Goal: Information Seeking & Learning: Find specific fact

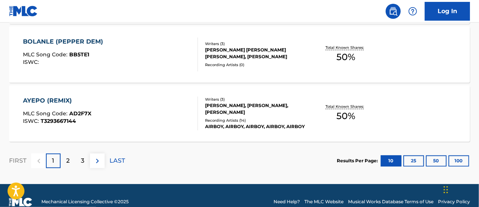
scroll to position [714, 0]
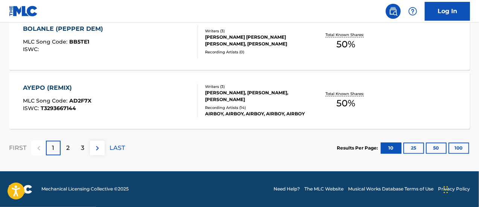
click at [41, 88] on div "AYEPO (REMIX)" at bounding box center [57, 88] width 68 height 9
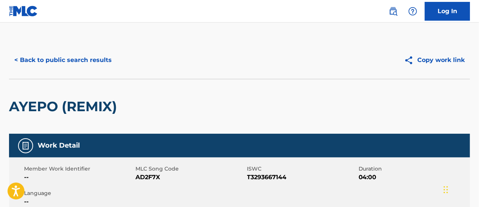
click at [63, 60] on button "< Back to public search results" at bounding box center [63, 60] width 108 height 19
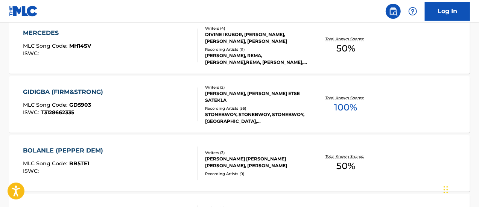
scroll to position [714, 0]
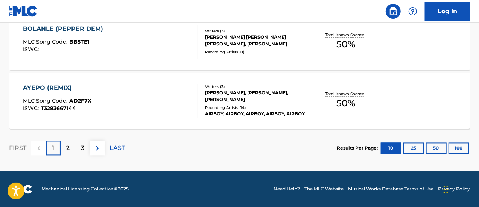
click at [96, 154] on button at bounding box center [97, 148] width 15 height 15
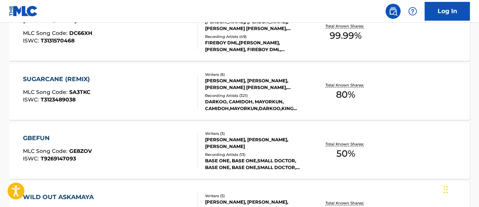
scroll to position [254, 0]
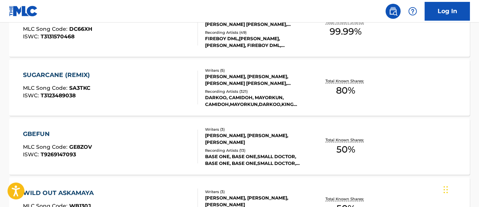
click at [41, 132] on div "GBEFUN" at bounding box center [57, 134] width 69 height 9
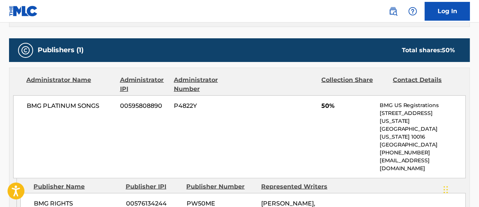
scroll to position [330, 0]
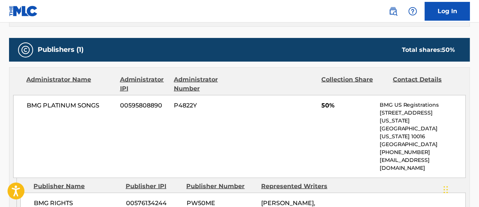
drag, startPoint x: 107, startPoint y: 189, endPoint x: 92, endPoint y: 123, distance: 67.6
click at [92, 123] on div "BMG PLATINUM SONGS 00595808890 P4822Y 50% BMG US Registrations [STREET_ADDRESS]…" at bounding box center [239, 136] width 453 height 83
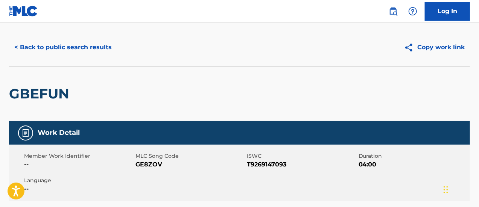
scroll to position [0, 0]
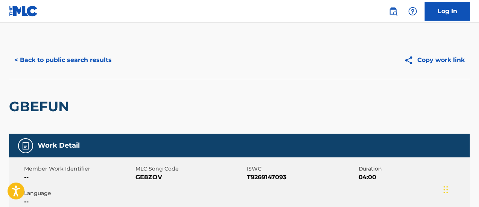
click at [33, 62] on button "< Back to public search results" at bounding box center [63, 60] width 108 height 19
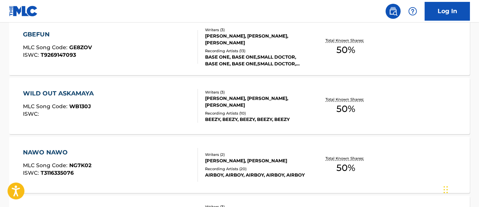
scroll to position [355, 0]
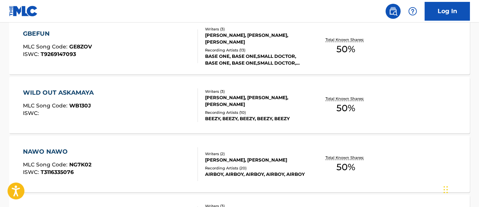
click at [62, 93] on div "WILD OUT ASKAMAYA" at bounding box center [60, 92] width 75 height 9
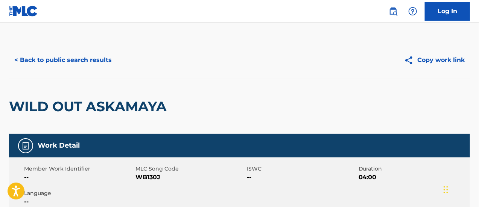
click at [42, 58] on button "< Back to public search results" at bounding box center [63, 60] width 108 height 19
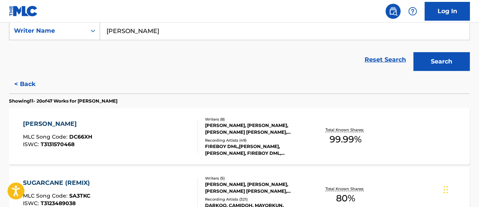
scroll to position [147, 0]
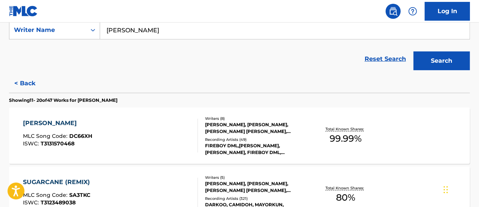
click at [36, 123] on div "[PERSON_NAME]" at bounding box center [57, 123] width 69 height 9
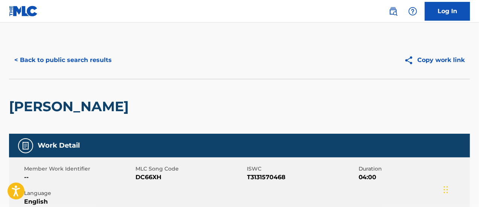
click at [52, 58] on button "< Back to public search results" at bounding box center [63, 60] width 108 height 19
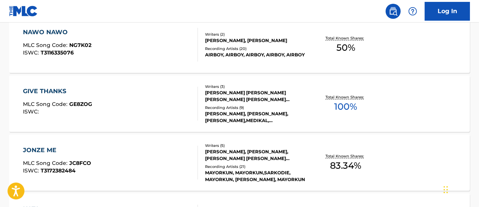
scroll to position [479, 0]
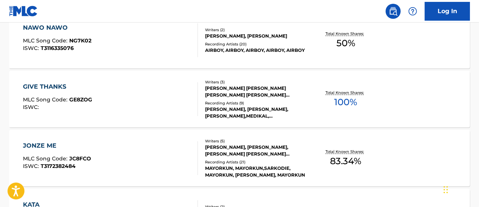
click at [51, 84] on div "GIVE THANKS" at bounding box center [57, 86] width 69 height 9
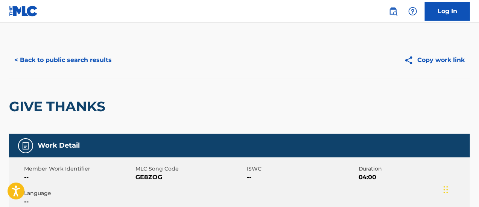
click at [53, 61] on button "< Back to public search results" at bounding box center [63, 60] width 108 height 19
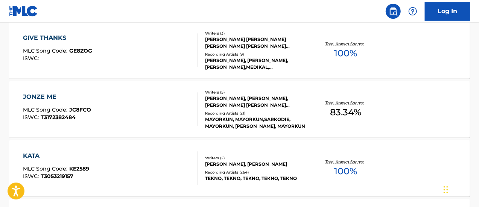
scroll to position [529, 0]
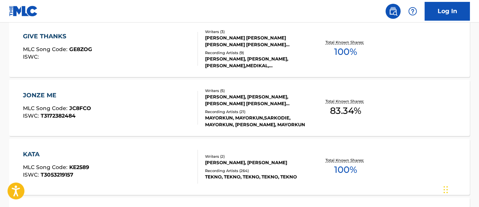
click at [39, 93] on div "JONZE ME" at bounding box center [57, 95] width 68 height 9
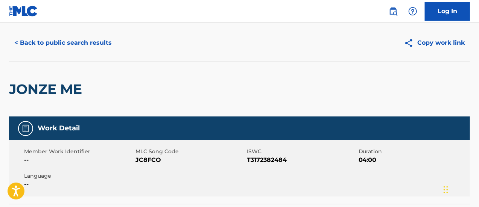
scroll to position [17, 0]
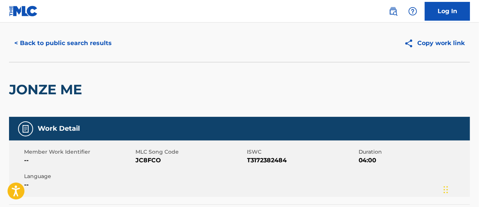
click at [32, 41] on button "< Back to public search results" at bounding box center [63, 43] width 108 height 19
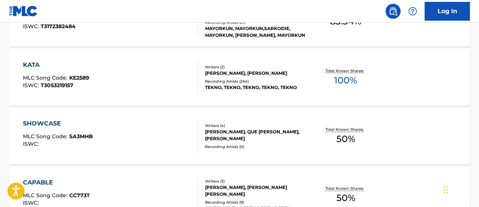
scroll to position [619, 0]
click at [31, 62] on div "KATA" at bounding box center [56, 65] width 66 height 9
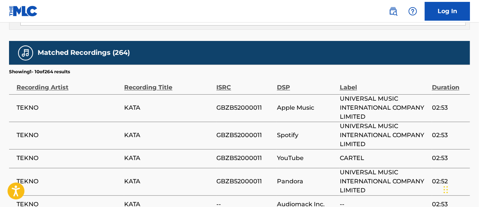
scroll to position [662, 0]
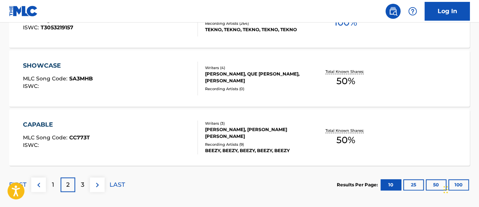
scroll to position [677, 0]
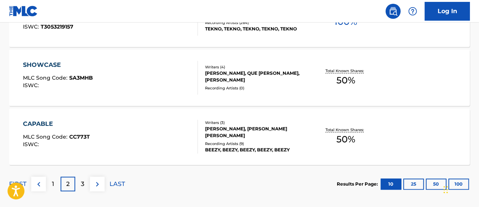
click at [47, 64] on div "SHOWCASE" at bounding box center [58, 65] width 70 height 9
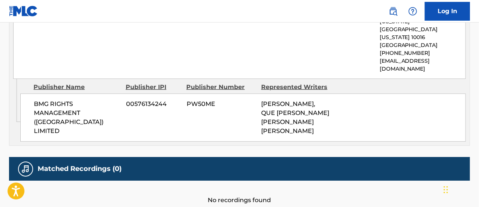
scroll to position [460, 0]
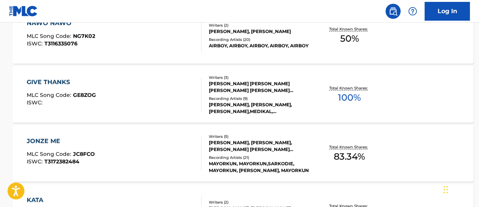
scroll to position [714, 0]
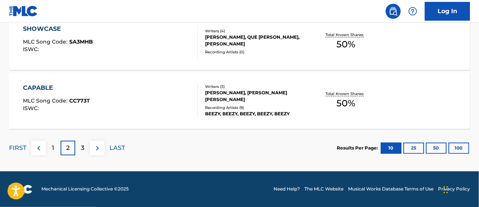
click at [42, 85] on div "CAPABLE" at bounding box center [56, 88] width 67 height 9
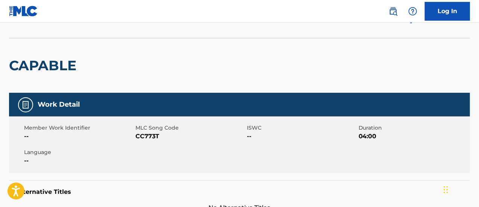
scroll to position [5, 0]
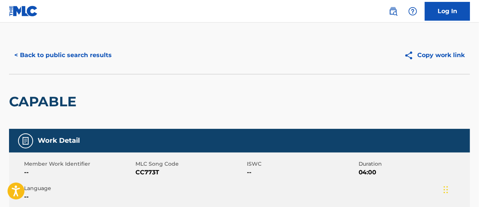
click at [49, 58] on button "< Back to public search results" at bounding box center [63, 55] width 108 height 19
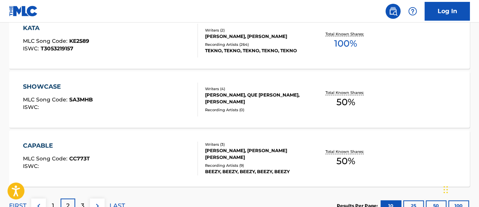
scroll to position [714, 0]
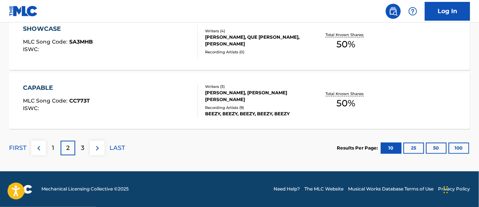
click at [79, 150] on div "3" at bounding box center [82, 148] width 15 height 15
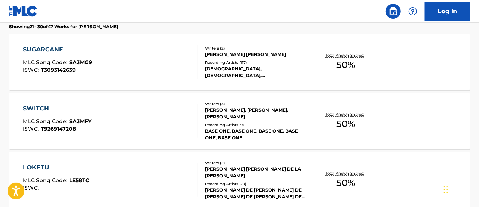
scroll to position [222, 0]
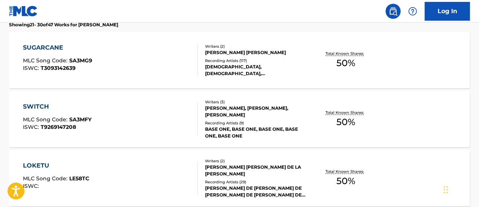
click at [38, 105] on div "SWITCH" at bounding box center [57, 106] width 68 height 9
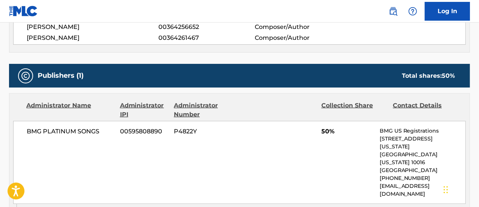
scroll to position [270, 0]
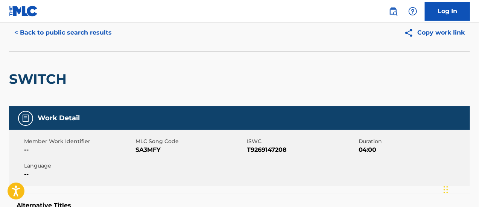
scroll to position [28, 0]
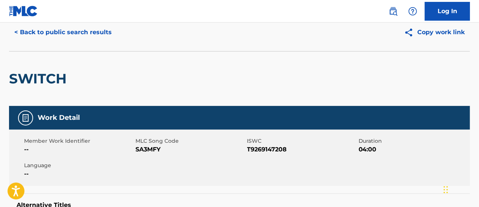
click at [56, 32] on button "< Back to public search results" at bounding box center [63, 32] width 108 height 19
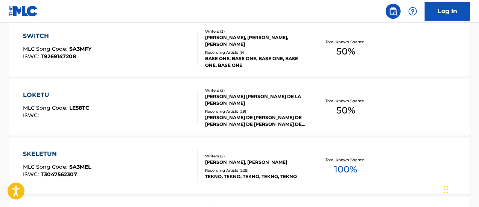
scroll to position [294, 0]
click at [43, 97] on div "LOKETU" at bounding box center [56, 94] width 66 height 9
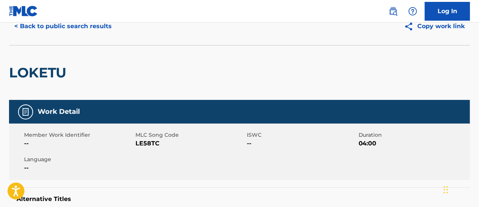
scroll to position [32, 0]
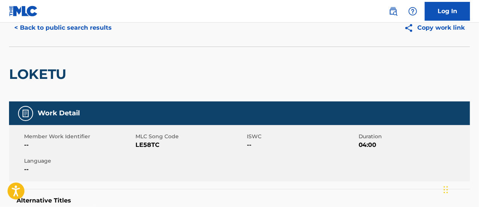
click at [46, 29] on button "< Back to public search results" at bounding box center [63, 27] width 108 height 19
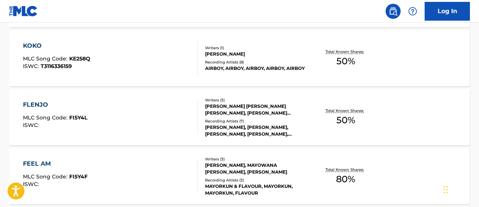
scroll to position [520, 0]
click at [33, 42] on div "KOKO" at bounding box center [56, 45] width 67 height 9
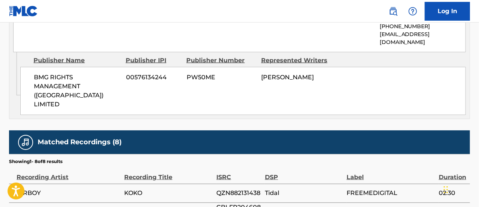
scroll to position [444, 0]
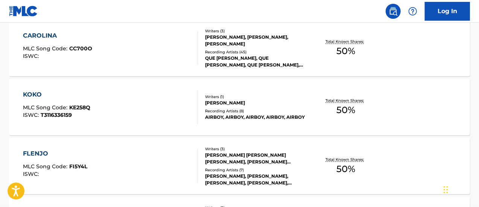
scroll to position [491, 0]
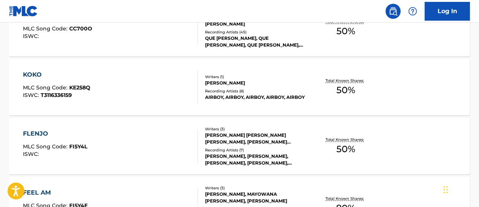
click at [33, 134] on div "FLENJO" at bounding box center [55, 133] width 64 height 9
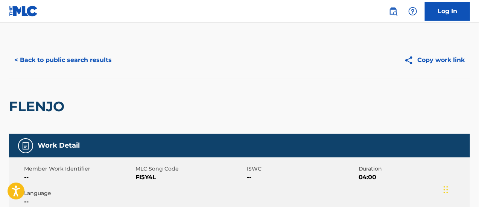
click at [69, 63] on button "< Back to public search results" at bounding box center [63, 60] width 108 height 19
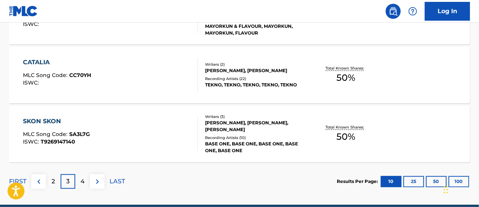
scroll to position [682, 0]
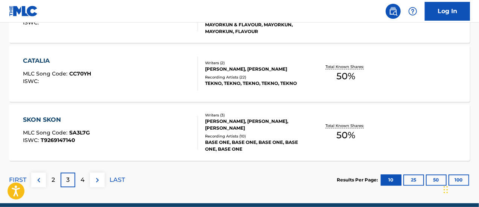
click at [52, 118] on div "SKON SKON" at bounding box center [56, 120] width 67 height 9
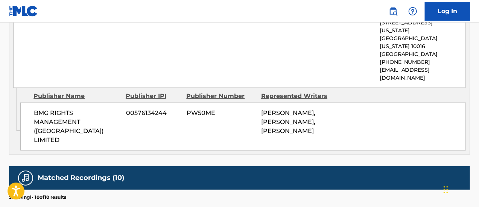
scroll to position [431, 0]
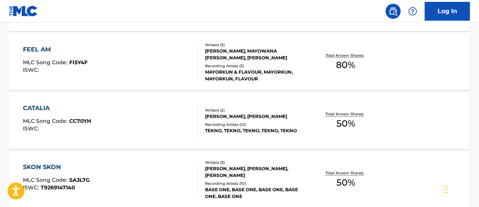
scroll to position [635, 0]
click at [37, 106] on div "CATALIA" at bounding box center [57, 108] width 68 height 9
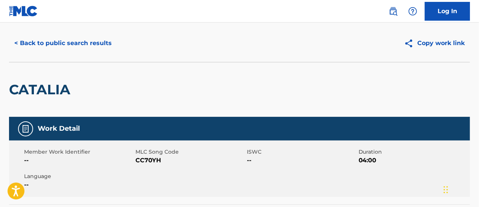
scroll to position [16, 0]
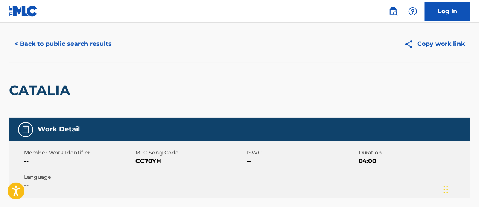
click at [44, 45] on button "< Back to public search results" at bounding box center [63, 44] width 108 height 19
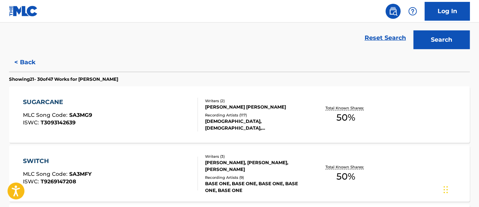
scroll to position [169, 0]
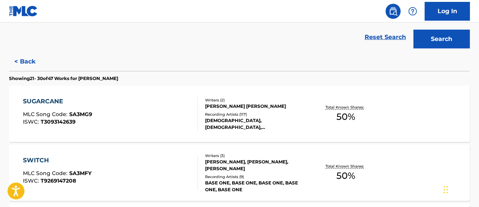
click at [57, 99] on div "SUGARCANE" at bounding box center [57, 101] width 69 height 9
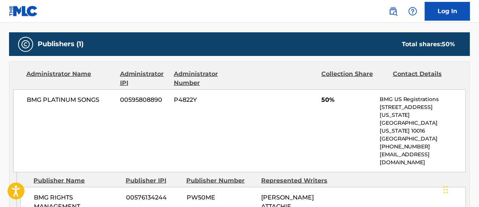
scroll to position [328, 0]
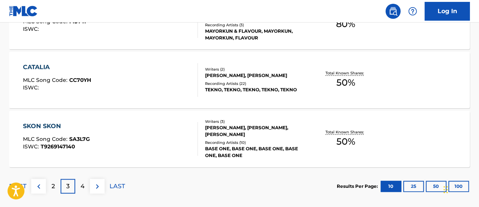
scroll to position [714, 0]
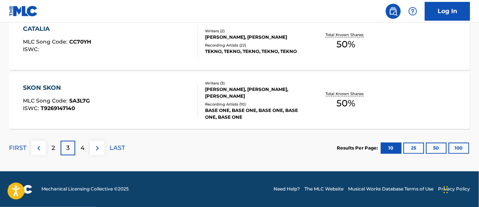
click at [82, 148] on p "4" at bounding box center [83, 148] width 4 height 9
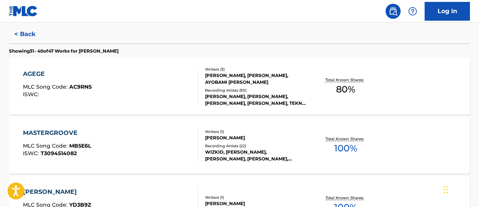
scroll to position [195, 0]
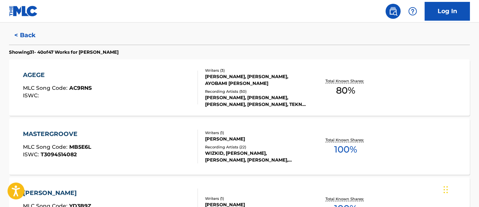
click at [37, 72] on div "AGEGE" at bounding box center [57, 75] width 69 height 9
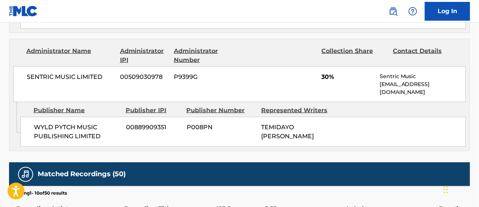
scroll to position [543, 0]
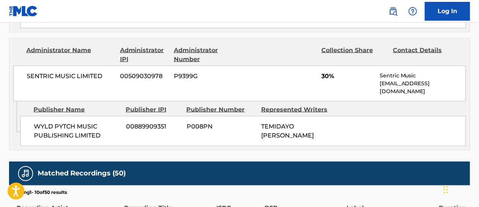
drag, startPoint x: 262, startPoint y: 82, endPoint x: 303, endPoint y: 96, distance: 42.6
click at [303, 122] on div "TEMIDAYO [PERSON_NAME]" at bounding box center [295, 131] width 69 height 18
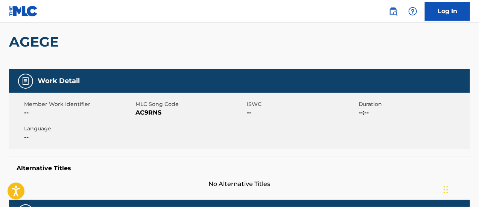
scroll to position [0, 0]
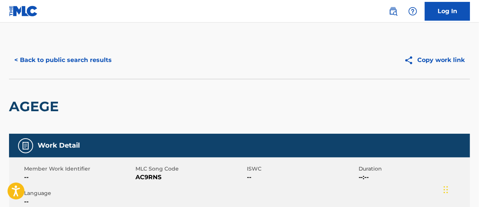
click at [38, 62] on button "< Back to public search results" at bounding box center [63, 60] width 108 height 19
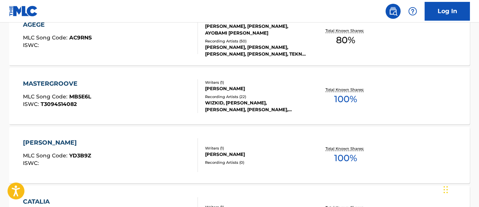
scroll to position [245, 0]
click at [40, 84] on div "MASTERGROOVE" at bounding box center [57, 84] width 68 height 9
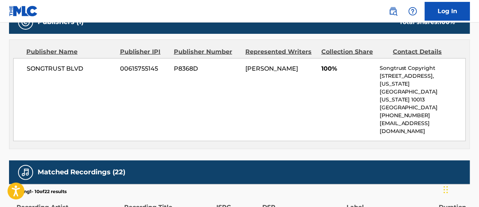
scroll to position [341, 0]
click at [22, 95] on div "SONGTRUST BLVD 00615755145 P8368D [PERSON_NAME] 100% Songtrust Copyright [STREE…" at bounding box center [239, 99] width 453 height 83
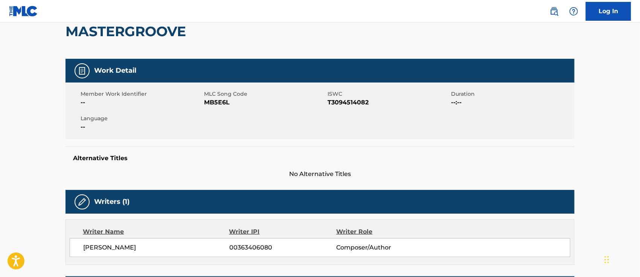
scroll to position [76, 0]
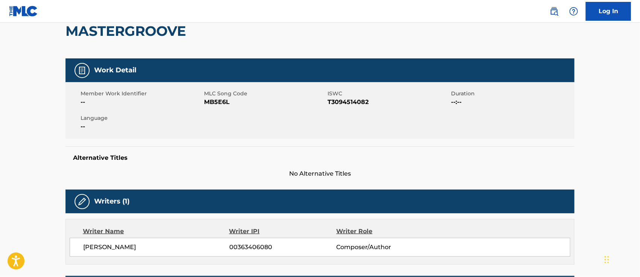
drag, startPoint x: 396, startPoint y: 0, endPoint x: 31, endPoint y: 161, distance: 398.7
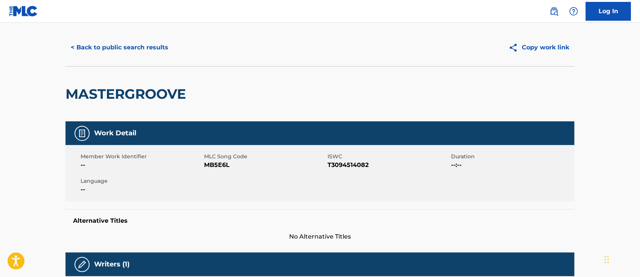
scroll to position [14, 0]
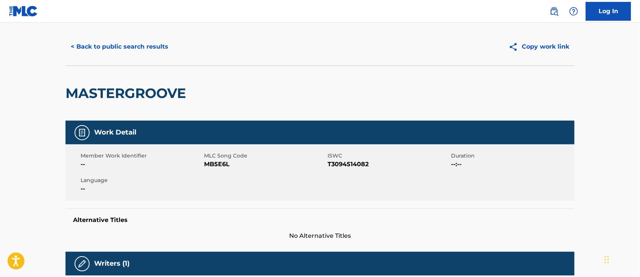
click at [479, 46] on img at bounding box center [514, 46] width 13 height 9
click at [95, 47] on button "< Back to public search results" at bounding box center [119, 46] width 108 height 19
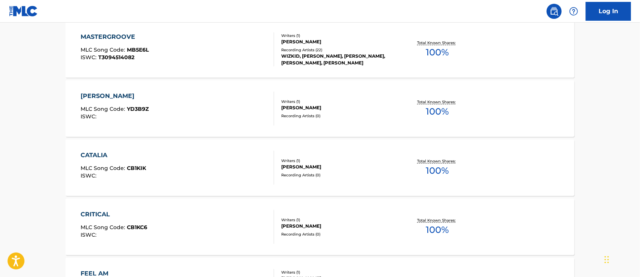
scroll to position [294, 0]
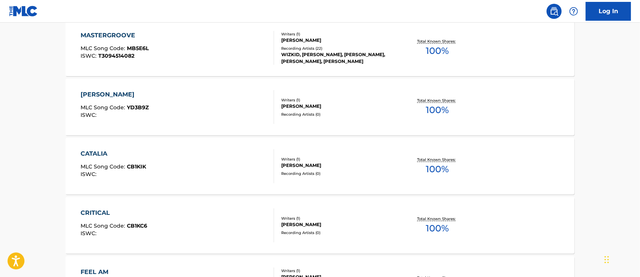
click at [101, 93] on div "[PERSON_NAME]" at bounding box center [115, 94] width 68 height 9
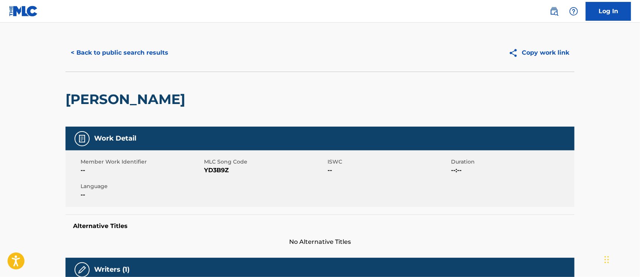
scroll to position [5, 0]
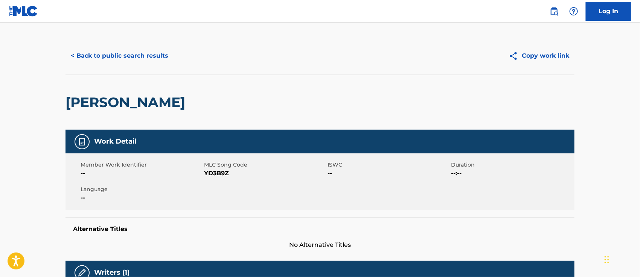
click at [479, 53] on button "Copy work link" at bounding box center [538, 55] width 71 height 19
click at [30, 70] on main "< Back to public search results Copy work link [PERSON_NAME] Work Detail Member…" at bounding box center [320, 279] width 640 height 522
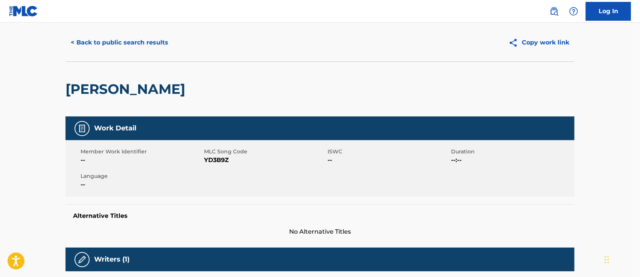
scroll to position [0, 0]
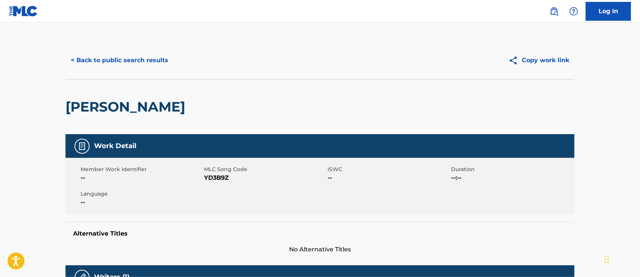
click at [112, 57] on button "< Back to public search results" at bounding box center [119, 60] width 108 height 19
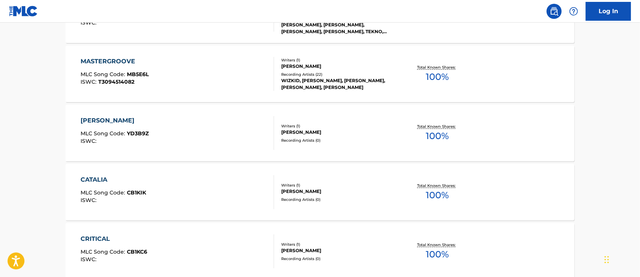
scroll to position [271, 0]
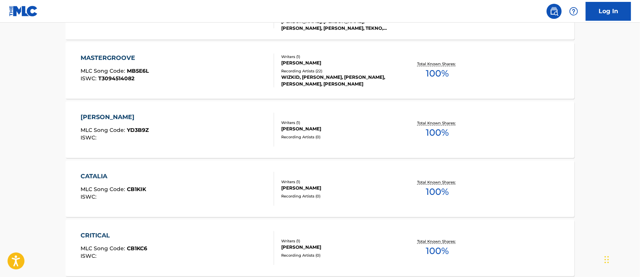
click at [103, 177] on div "CATALIA" at bounding box center [113, 176] width 65 height 9
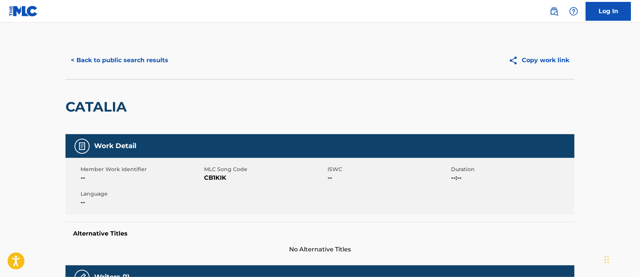
click at [479, 59] on button "Copy work link" at bounding box center [538, 60] width 71 height 19
click at [96, 67] on button "< Back to public search results" at bounding box center [119, 60] width 108 height 19
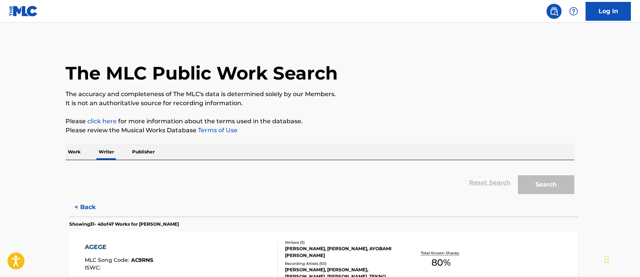
scroll to position [7, 0]
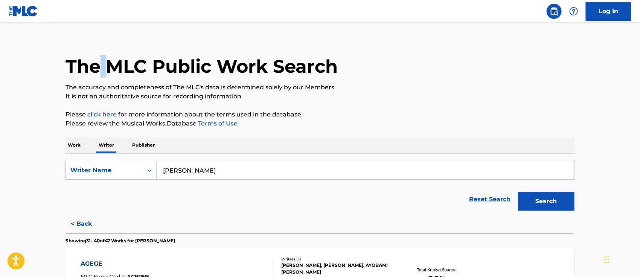
click at [96, 67] on h1 "The MLC Public Work Search" at bounding box center [201, 66] width 272 height 23
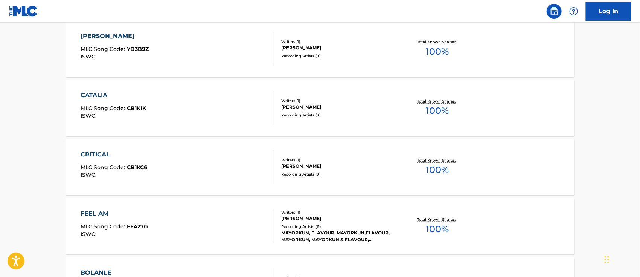
scroll to position [354, 0]
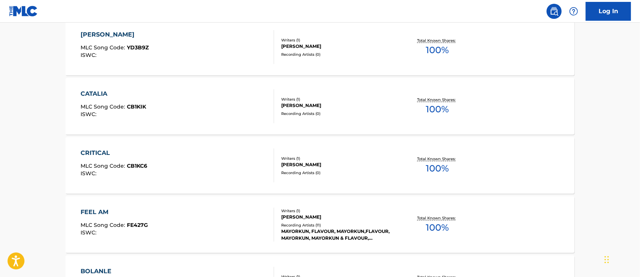
click at [97, 153] on div "CRITICAL" at bounding box center [114, 152] width 67 height 9
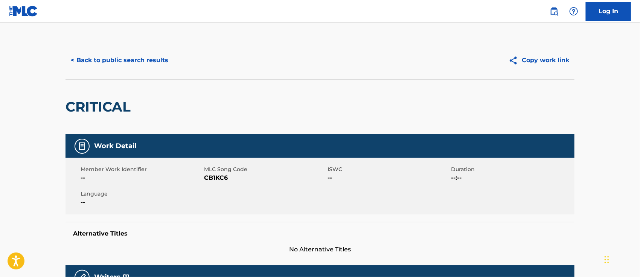
click at [479, 56] on button "Copy work link" at bounding box center [538, 60] width 71 height 19
click at [95, 57] on button "< Back to public search results" at bounding box center [119, 60] width 108 height 19
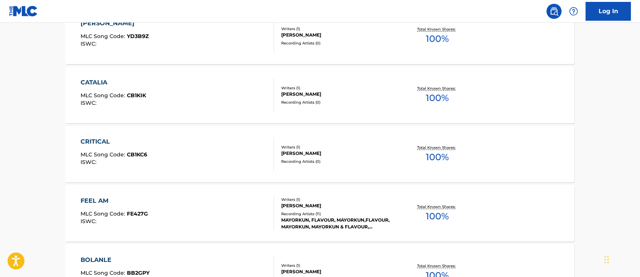
scroll to position [379, 0]
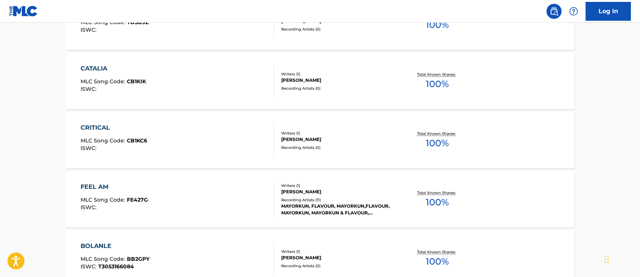
click at [91, 186] on div "FEEL AM" at bounding box center [114, 186] width 67 height 9
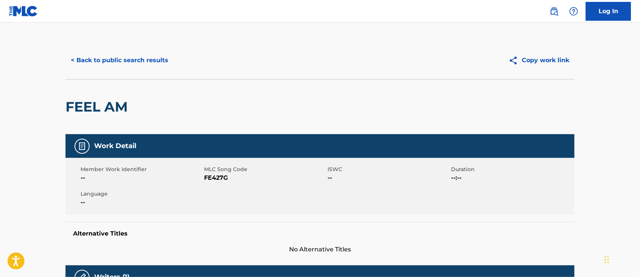
click at [479, 57] on button "Copy work link" at bounding box center [538, 60] width 71 height 19
click at [109, 61] on button "< Back to public search results" at bounding box center [119, 60] width 108 height 19
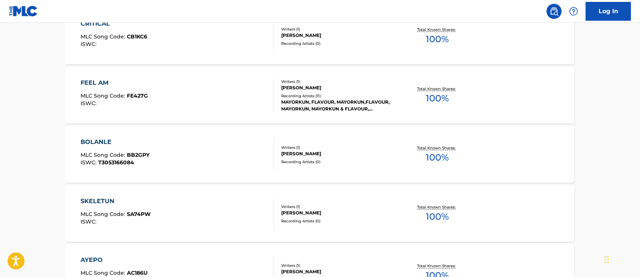
scroll to position [479, 0]
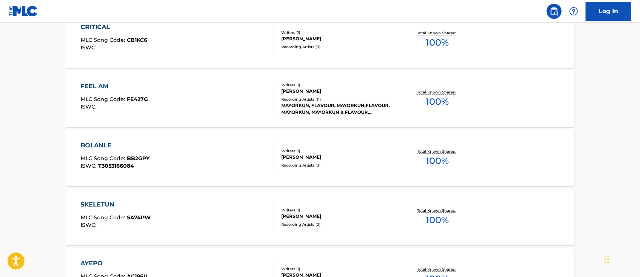
click at [98, 146] on div "BOLANLE" at bounding box center [115, 145] width 69 height 9
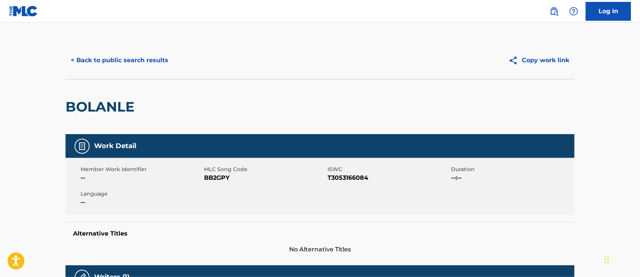
click at [479, 59] on button "Copy work link" at bounding box center [538, 60] width 71 height 19
click at [111, 62] on button "< Back to public search results" at bounding box center [119, 60] width 108 height 19
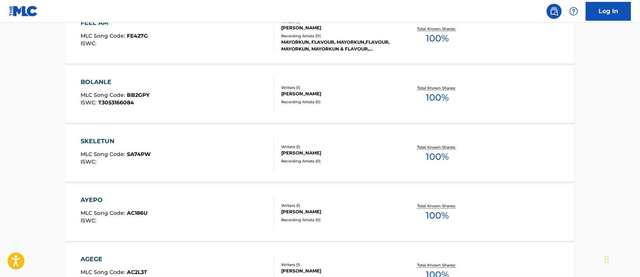
scroll to position [554, 0]
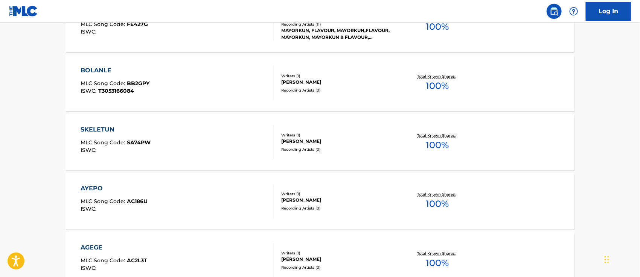
click at [99, 128] on div "SKELETUN" at bounding box center [116, 129] width 70 height 9
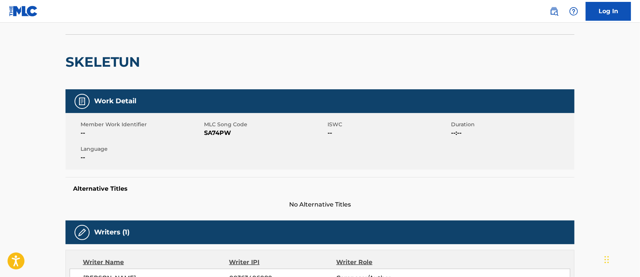
scroll to position [30, 0]
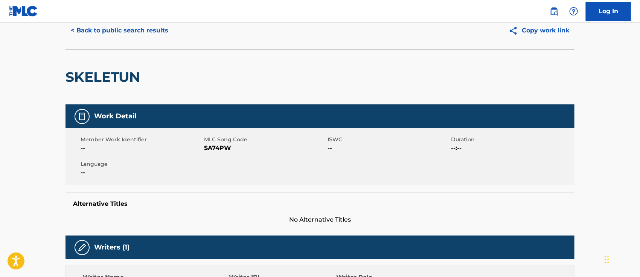
click at [479, 26] on button "Copy work link" at bounding box center [538, 30] width 71 height 19
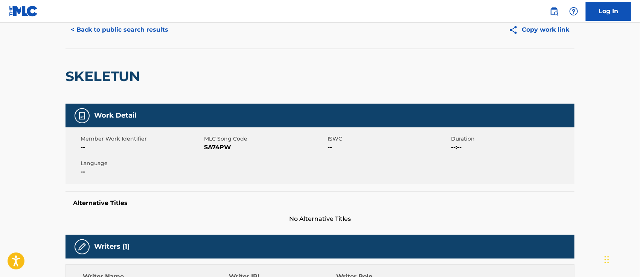
scroll to position [30, 0]
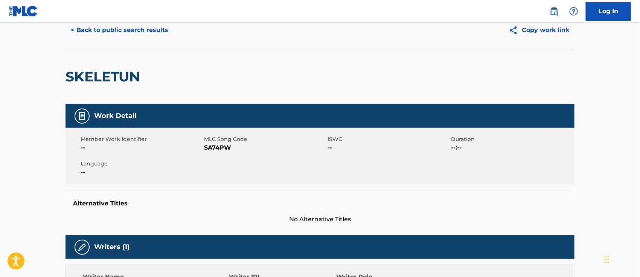
click at [105, 32] on button "< Back to public search results" at bounding box center [119, 30] width 108 height 19
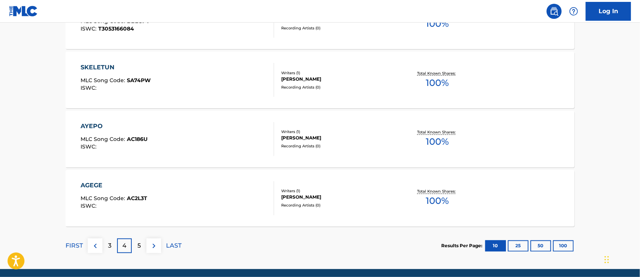
scroll to position [600, 0]
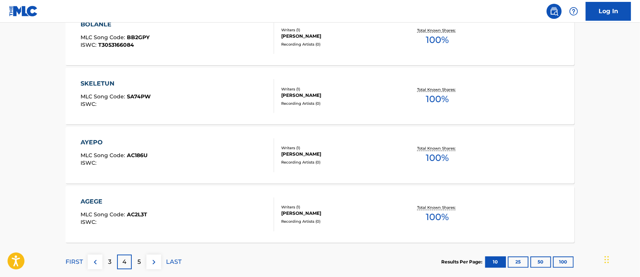
click at [94, 142] on div "AYEPO" at bounding box center [114, 142] width 67 height 9
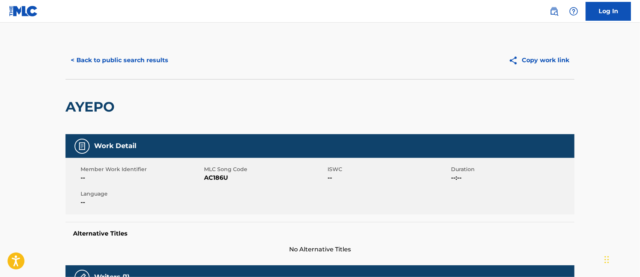
click at [479, 57] on button "Copy work link" at bounding box center [538, 60] width 71 height 19
click at [479, 104] on div "AYEPO" at bounding box center [319, 106] width 509 height 55
click at [479, 62] on button "Copy work link" at bounding box center [538, 60] width 71 height 19
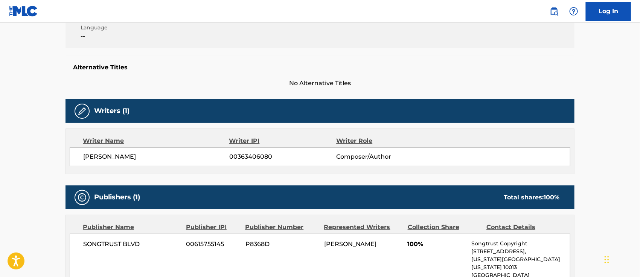
scroll to position [175, 0]
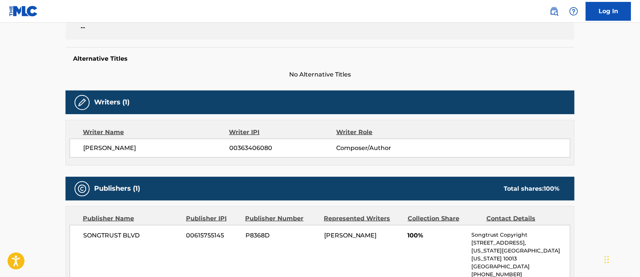
click at [120, 110] on div "Writers (1)" at bounding box center [319, 102] width 509 height 24
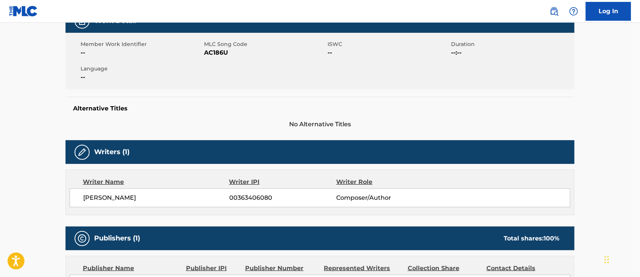
click at [116, 188] on div "[PERSON_NAME] 00363406080 Composer/Author" at bounding box center [320, 197] width 501 height 19
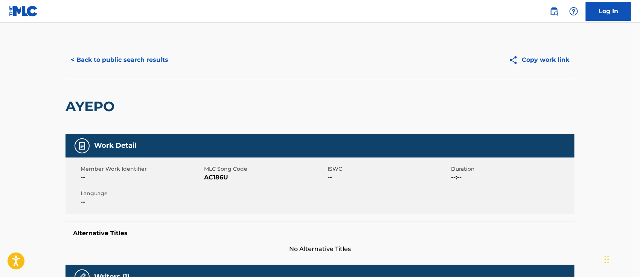
scroll to position [0, 0]
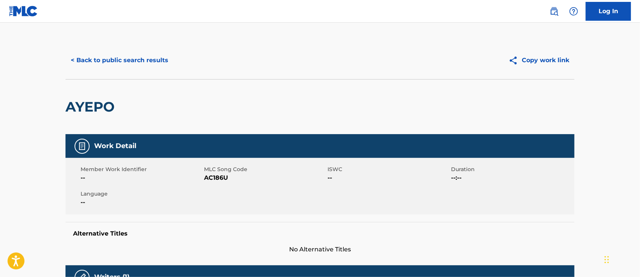
click at [120, 59] on button "< Back to public search results" at bounding box center [119, 60] width 108 height 19
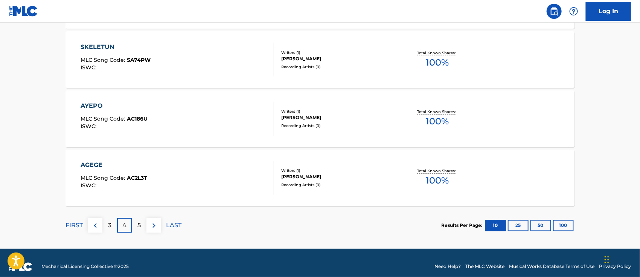
scroll to position [644, 0]
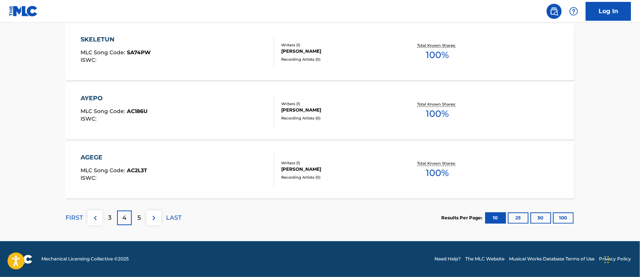
click at [96, 155] on div "AGEGE" at bounding box center [114, 157] width 67 height 9
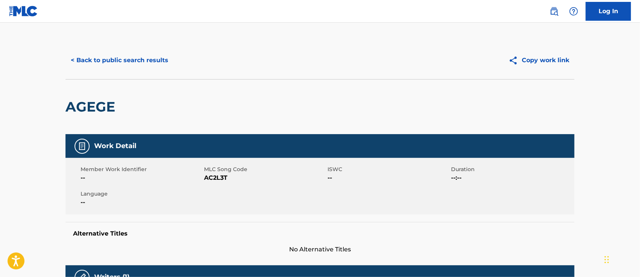
click at [479, 59] on button "Copy work link" at bounding box center [538, 60] width 71 height 19
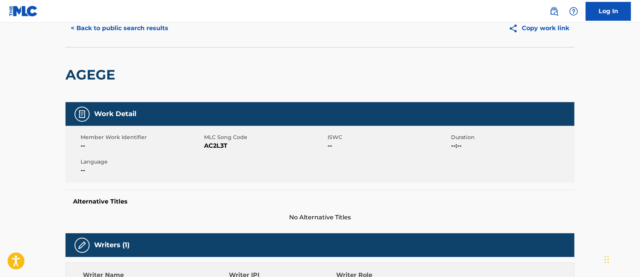
scroll to position [27, 0]
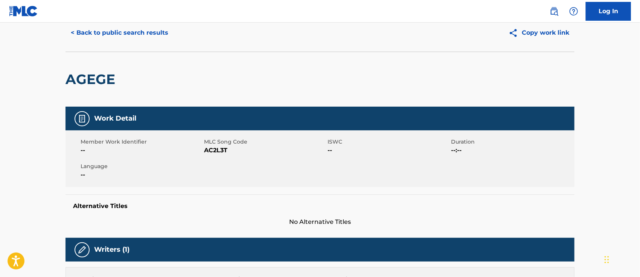
click at [479, 32] on button "Copy work link" at bounding box center [538, 32] width 71 height 19
click at [479, 32] on img at bounding box center [538, 32] width 13 height 9
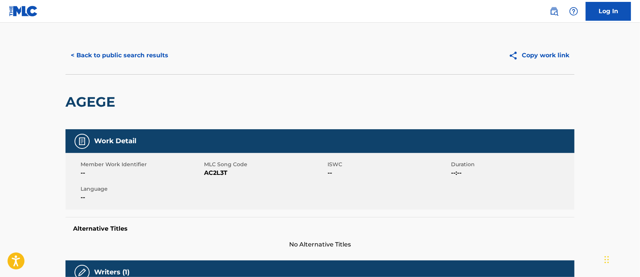
scroll to position [0, 0]
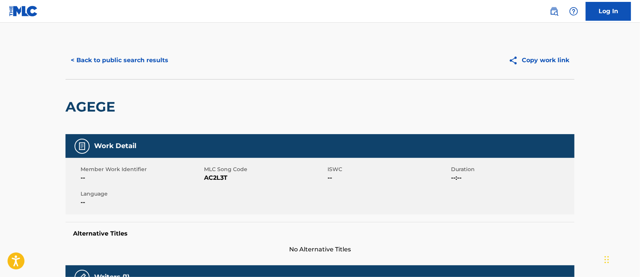
click at [88, 64] on button "< Back to public search results" at bounding box center [119, 60] width 108 height 19
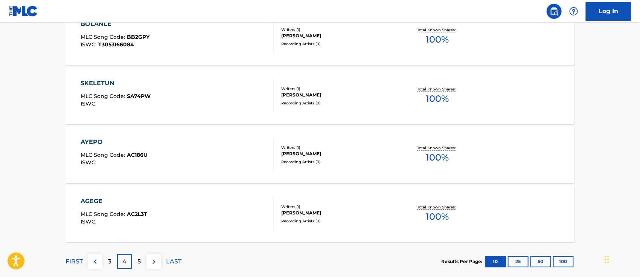
scroll to position [644, 0]
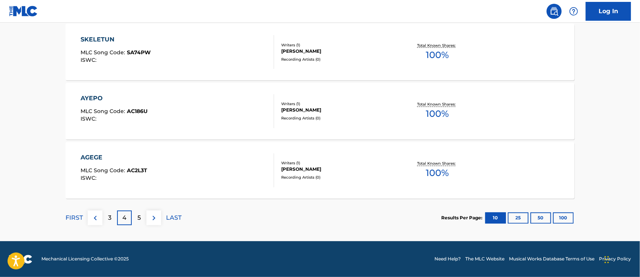
click at [140, 207] on p "5" at bounding box center [138, 217] width 3 height 9
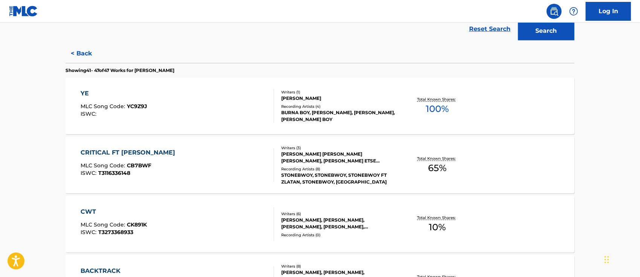
scroll to position [180, 0]
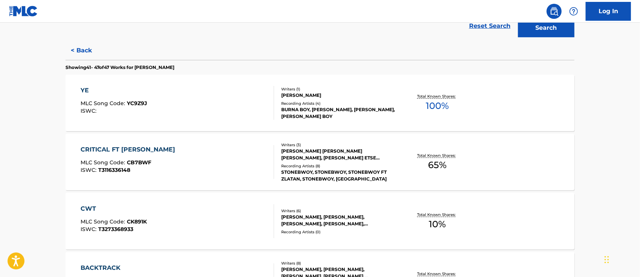
click at [84, 89] on div "YE" at bounding box center [114, 90] width 67 height 9
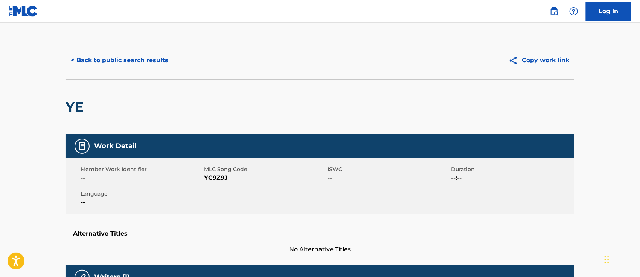
click at [479, 59] on button "Copy work link" at bounding box center [538, 60] width 71 height 19
click at [479, 112] on div "YE" at bounding box center [319, 106] width 509 height 55
click at [479, 60] on button "Copy work link" at bounding box center [538, 60] width 71 height 19
click at [143, 55] on button "< Back to public search results" at bounding box center [119, 60] width 108 height 19
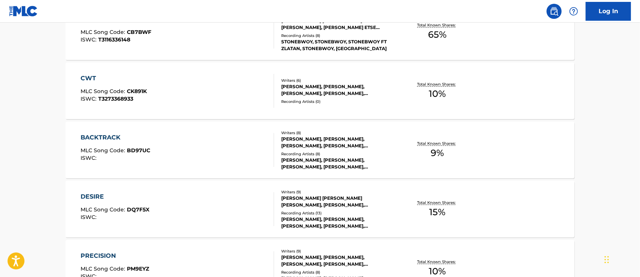
scroll to position [467, 0]
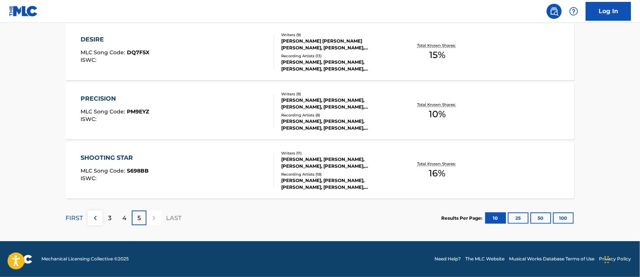
click at [125, 207] on p "4" at bounding box center [124, 217] width 4 height 9
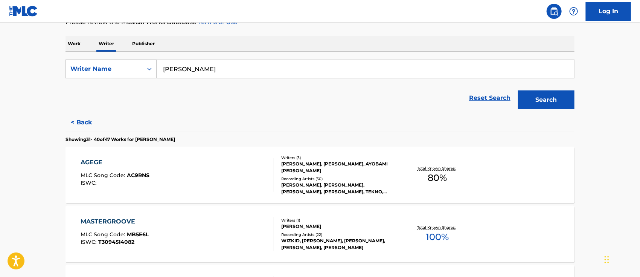
scroll to position [110, 0]
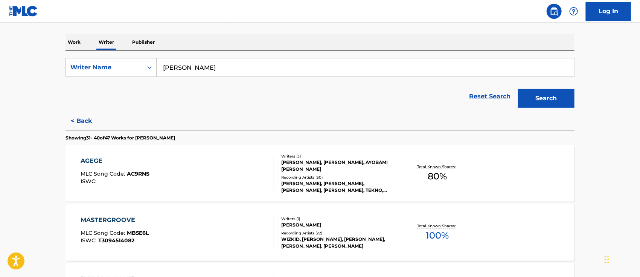
click at [97, 158] on div "AGEGE" at bounding box center [115, 160] width 69 height 9
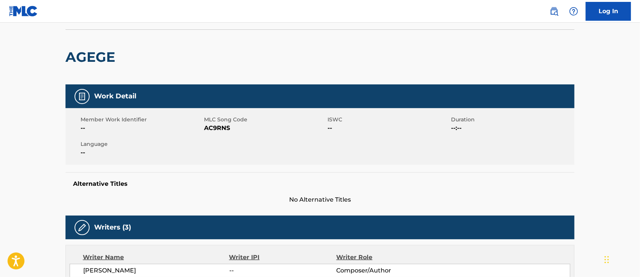
scroll to position [45, 0]
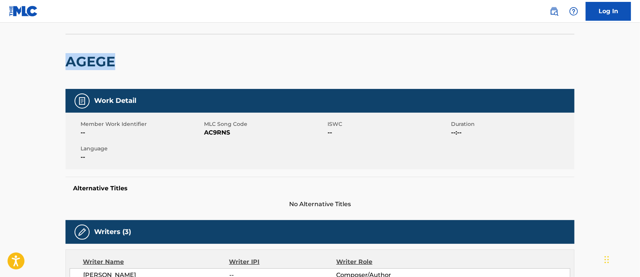
drag, startPoint x: 116, startPoint y: 64, endPoint x: 70, endPoint y: 61, distance: 45.6
click at [70, 61] on h2 "AGEGE" at bounding box center [91, 61] width 53 height 17
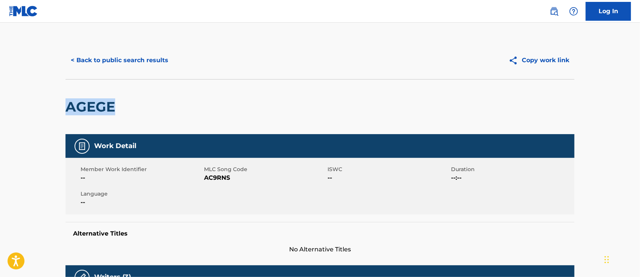
click at [479, 62] on button "Copy work link" at bounding box center [538, 60] width 71 height 19
click at [146, 56] on button "< Back to public search results" at bounding box center [119, 60] width 108 height 19
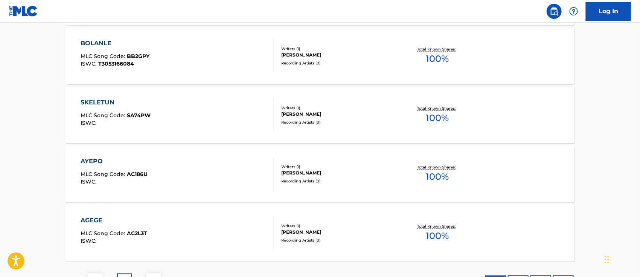
scroll to position [644, 0]
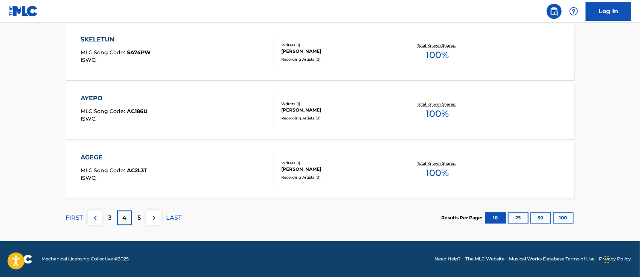
click at [111, 207] on div "3" at bounding box center [109, 217] width 15 height 15
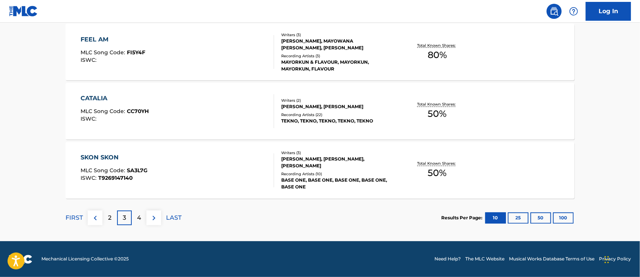
click at [105, 157] on div "SKON SKON" at bounding box center [114, 157] width 67 height 9
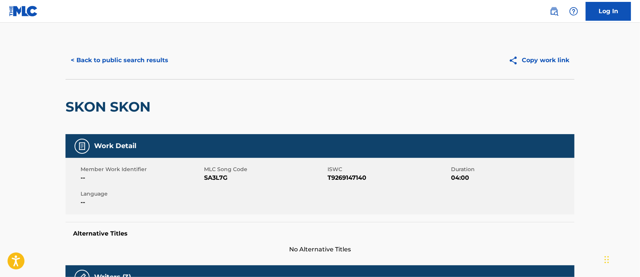
click at [479, 62] on button "Copy work link" at bounding box center [538, 60] width 71 height 19
click at [91, 62] on button "< Back to public search results" at bounding box center [119, 60] width 108 height 19
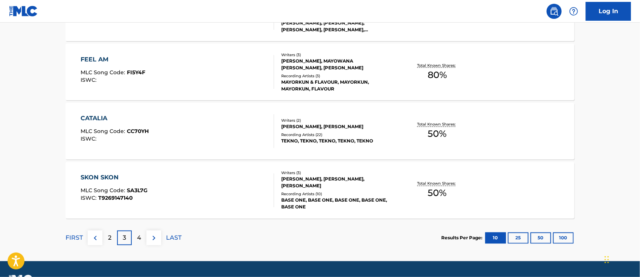
scroll to position [620, 0]
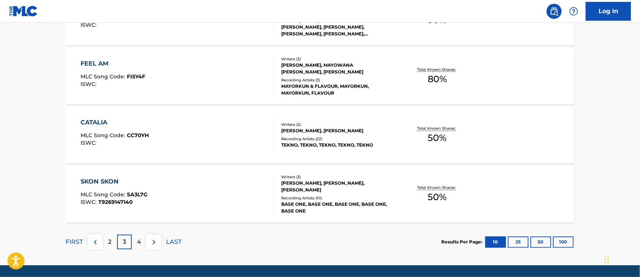
click at [101, 122] on div "CATALIA" at bounding box center [115, 122] width 68 height 9
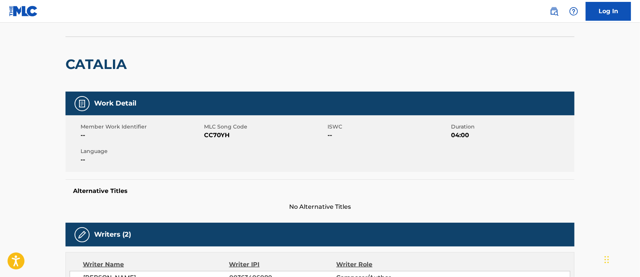
scroll to position [33, 0]
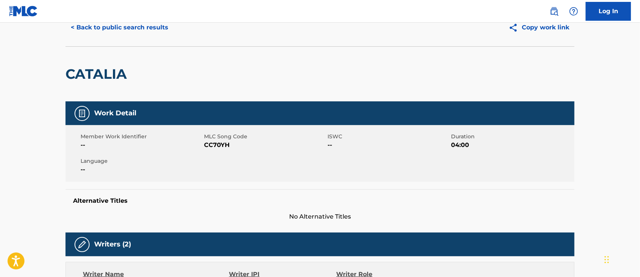
click at [479, 29] on button "Copy work link" at bounding box center [538, 27] width 71 height 19
click at [135, 30] on button "< Back to public search results" at bounding box center [119, 27] width 108 height 19
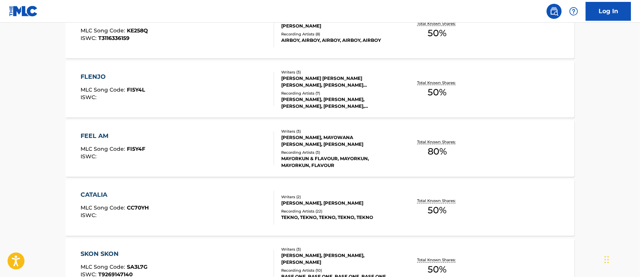
scroll to position [550, 0]
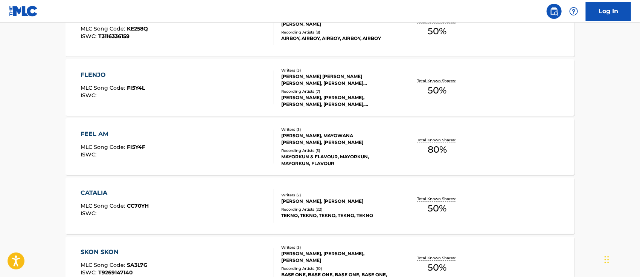
click at [92, 133] on div "FEEL AM" at bounding box center [113, 133] width 65 height 9
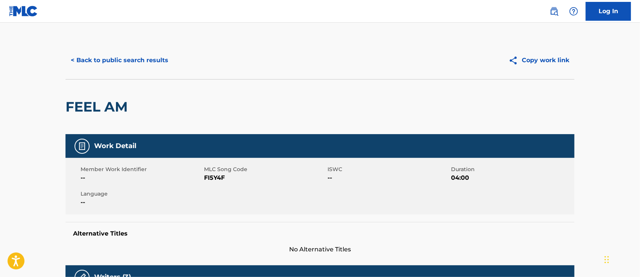
click at [479, 62] on button "Copy work link" at bounding box center [538, 60] width 71 height 19
click at [155, 58] on button "< Back to public search results" at bounding box center [119, 60] width 108 height 19
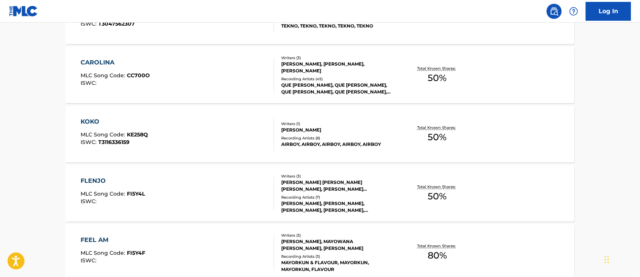
scroll to position [451, 0]
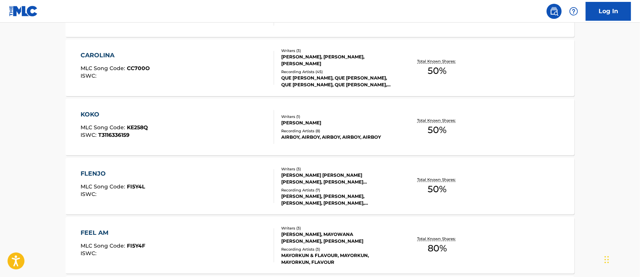
click at [95, 175] on div "FLENJO" at bounding box center [113, 173] width 64 height 9
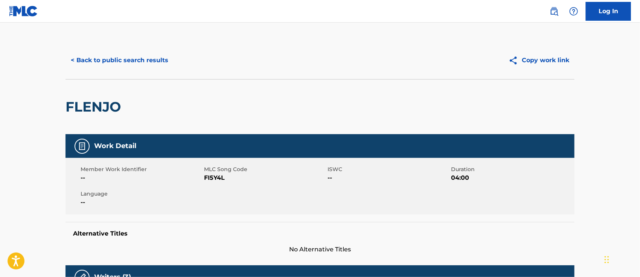
click at [479, 65] on button "Copy work link" at bounding box center [538, 60] width 71 height 19
click at [139, 56] on button "< Back to public search results" at bounding box center [119, 60] width 108 height 19
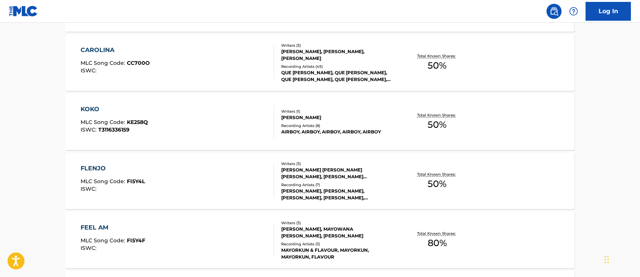
scroll to position [457, 0]
click at [94, 110] on div "KOKO" at bounding box center [114, 108] width 67 height 9
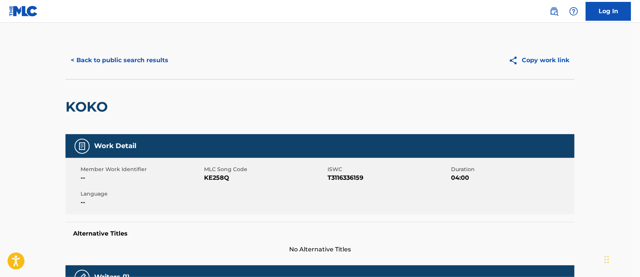
click at [479, 58] on button "Copy work link" at bounding box center [538, 60] width 71 height 19
click at [150, 59] on button "< Back to public search results" at bounding box center [119, 60] width 108 height 19
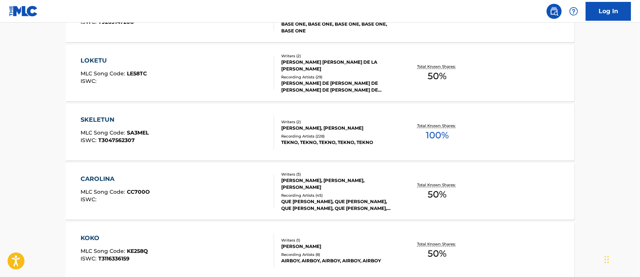
scroll to position [331, 0]
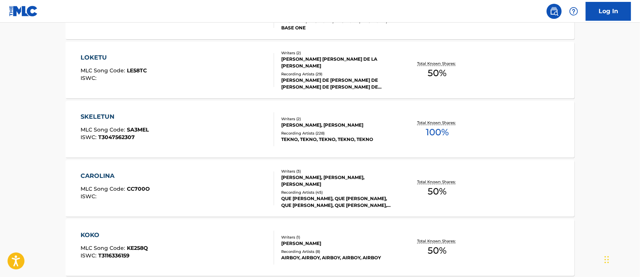
click at [104, 173] on div "CAROLINA" at bounding box center [115, 175] width 69 height 9
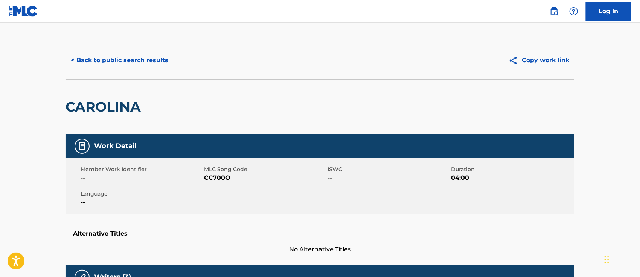
click at [479, 60] on button "Copy work link" at bounding box center [538, 60] width 71 height 19
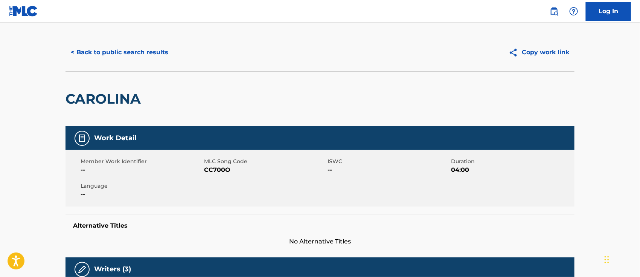
scroll to position [8, 0]
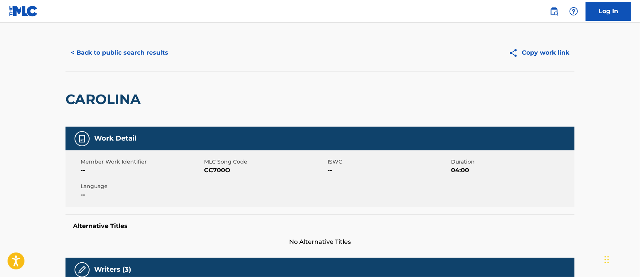
click at [132, 54] on button "< Back to public search results" at bounding box center [119, 52] width 108 height 19
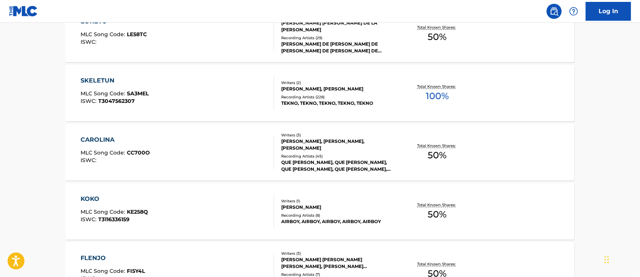
scroll to position [362, 0]
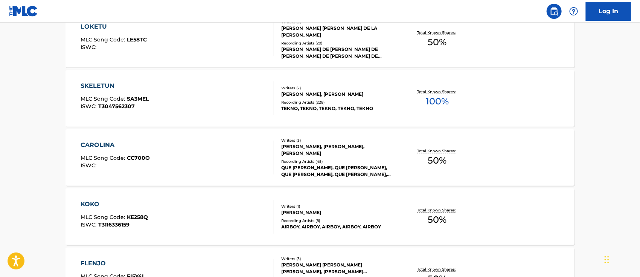
click at [99, 87] on div "SKELETUN" at bounding box center [115, 85] width 68 height 9
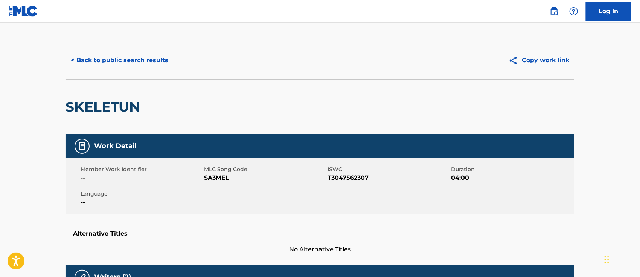
scroll to position [3, 0]
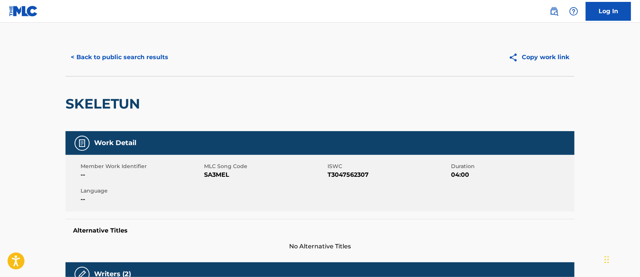
click at [479, 62] on button "Copy work link" at bounding box center [538, 57] width 71 height 19
click at [149, 56] on button "< Back to public search results" at bounding box center [119, 57] width 108 height 19
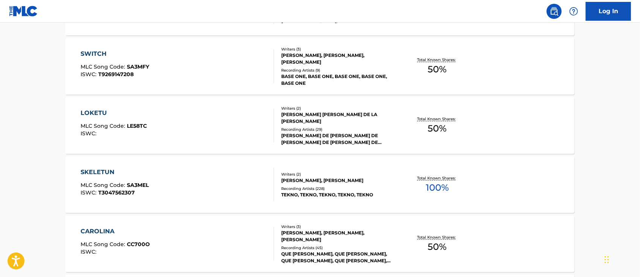
scroll to position [272, 0]
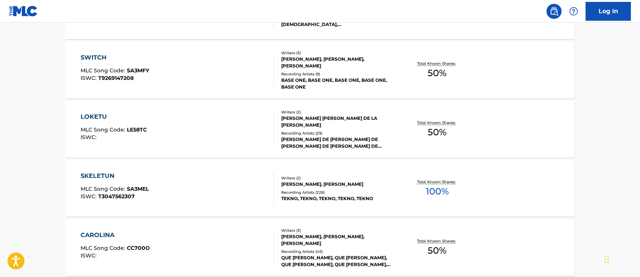
click at [90, 117] on div "LOKETU" at bounding box center [114, 116] width 66 height 9
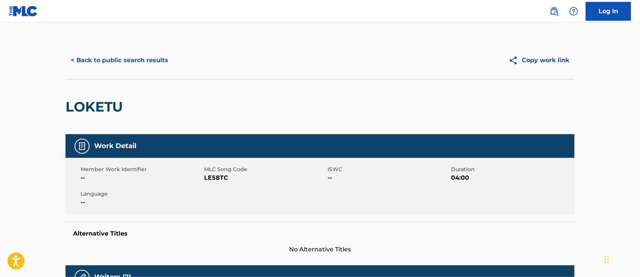
click at [479, 61] on button "Copy work link" at bounding box center [538, 60] width 71 height 19
click at [135, 62] on button "< Back to public search results" at bounding box center [119, 60] width 108 height 19
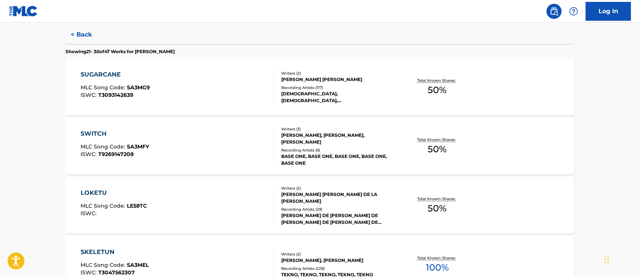
scroll to position [196, 0]
click at [94, 131] on div "SWITCH" at bounding box center [115, 133] width 68 height 9
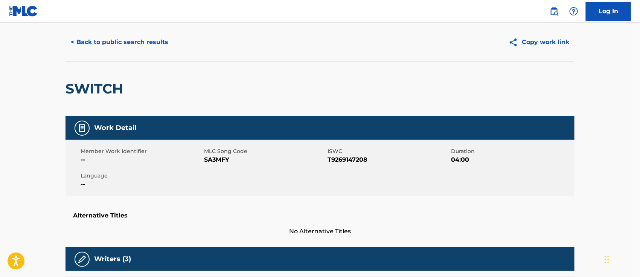
scroll to position [18, 0]
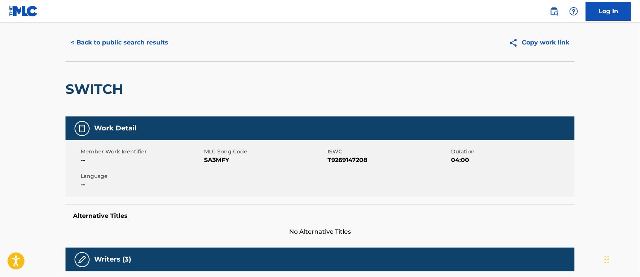
click at [479, 45] on button "Copy work link" at bounding box center [538, 42] width 71 height 19
click at [140, 44] on button "< Back to public search results" at bounding box center [119, 42] width 108 height 19
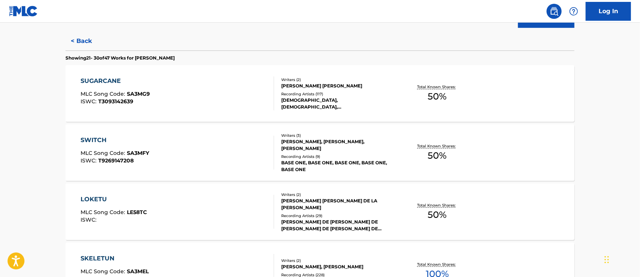
scroll to position [162, 0]
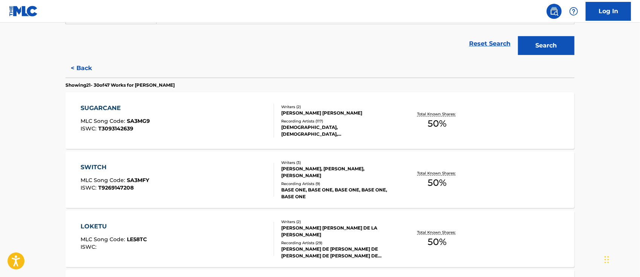
click at [104, 106] on div "SUGARCANE" at bounding box center [115, 107] width 69 height 9
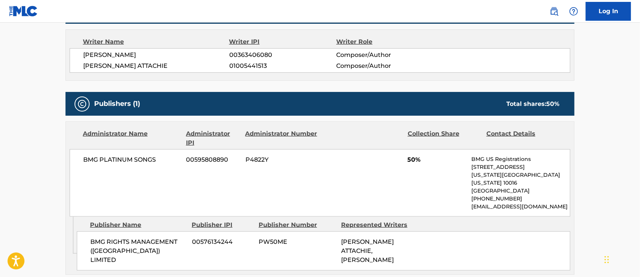
scroll to position [274, 0]
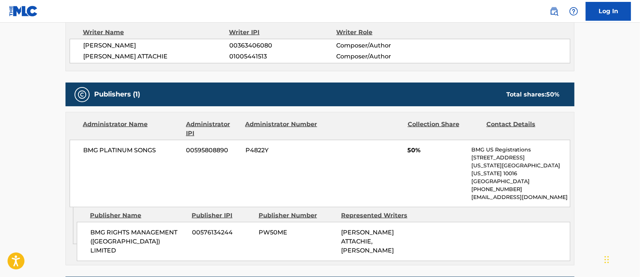
click at [172, 207] on span "BMG RIGHTS MANAGEMENT ([GEOGRAPHIC_DATA]) LIMITED" at bounding box center [138, 241] width 96 height 27
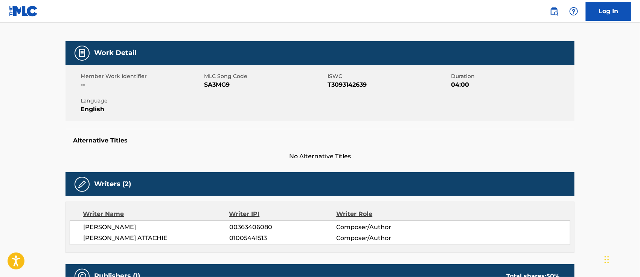
scroll to position [0, 0]
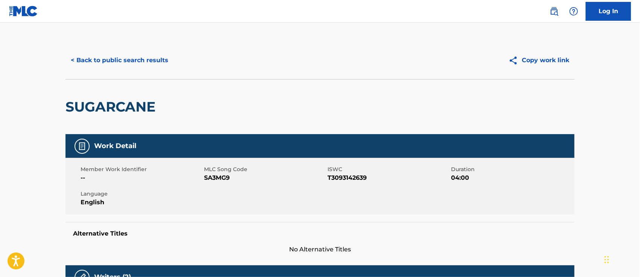
click at [479, 62] on button "Copy work link" at bounding box center [538, 60] width 71 height 19
click at [242, 107] on div "SUGARCANE" at bounding box center [319, 106] width 509 height 55
click at [126, 59] on button "< Back to public search results" at bounding box center [119, 60] width 108 height 19
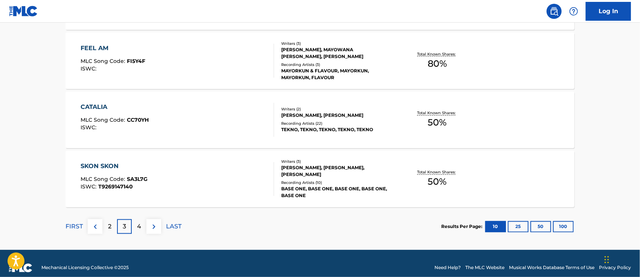
scroll to position [638, 0]
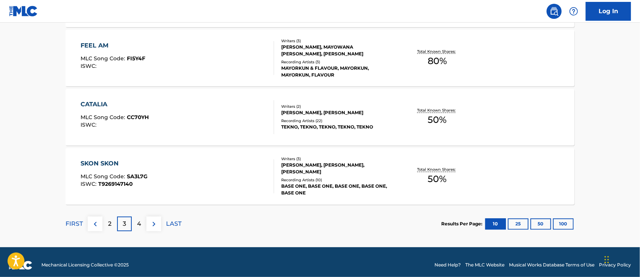
click at [110, 207] on p "2" at bounding box center [109, 223] width 3 height 9
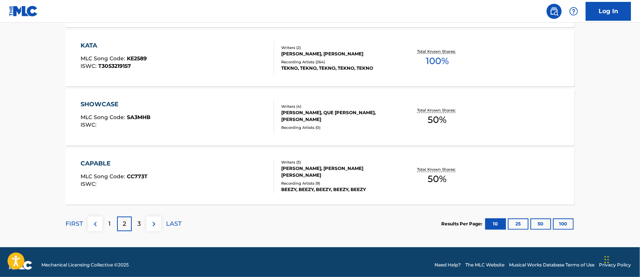
scroll to position [644, 0]
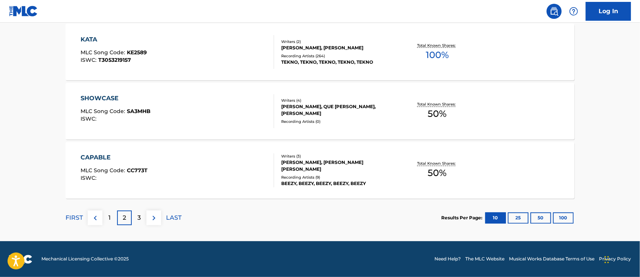
click at [102, 155] on div "CAPABLE" at bounding box center [114, 157] width 67 height 9
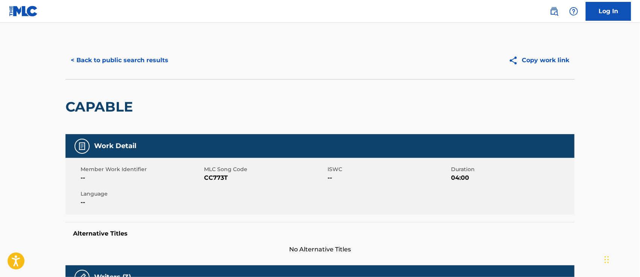
click at [479, 63] on button "Copy work link" at bounding box center [538, 60] width 71 height 19
click at [479, 58] on button "Copy work link" at bounding box center [538, 60] width 71 height 19
click at [108, 58] on button "< Back to public search results" at bounding box center [119, 60] width 108 height 19
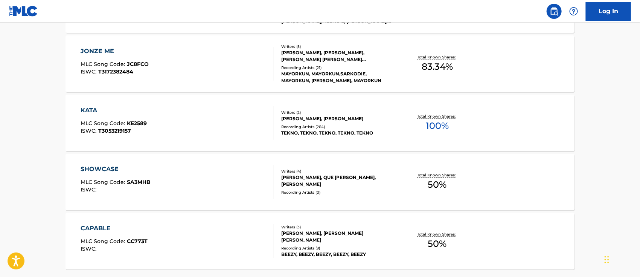
scroll to position [573, 0]
click at [105, 167] on div "SHOWCASE" at bounding box center [116, 170] width 70 height 9
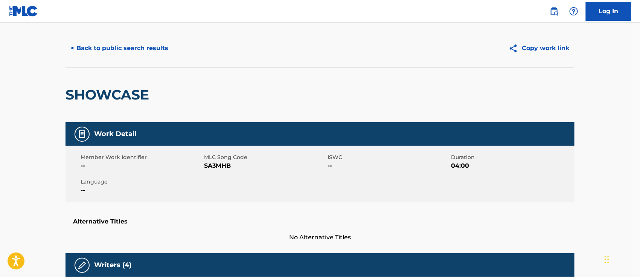
scroll to position [11, 0]
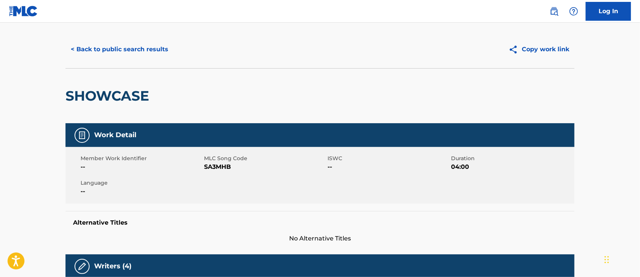
click at [479, 53] on button "Copy work link" at bounding box center [538, 49] width 71 height 19
click at [141, 55] on button "< Back to public search results" at bounding box center [119, 49] width 108 height 19
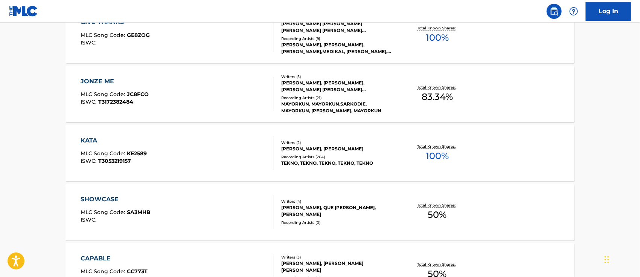
scroll to position [544, 0]
click at [91, 137] on div "KATA" at bounding box center [114, 139] width 66 height 9
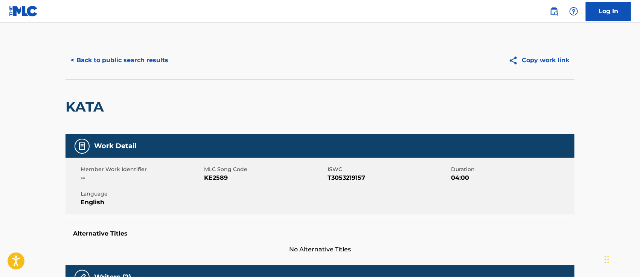
click at [479, 54] on button "Copy work link" at bounding box center [538, 60] width 71 height 19
click at [101, 59] on button "< Back to public search results" at bounding box center [119, 60] width 108 height 19
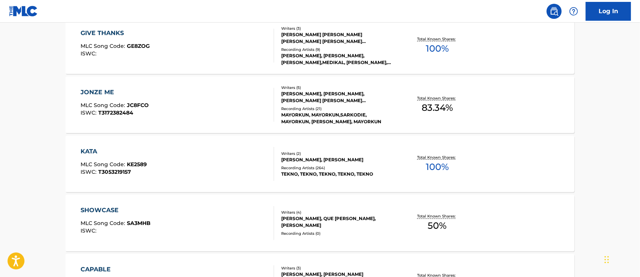
scroll to position [526, 0]
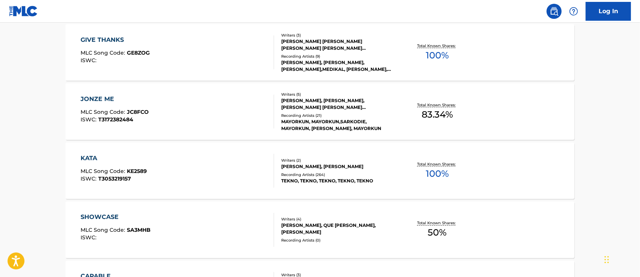
click at [99, 100] on div "JONZE ME" at bounding box center [115, 98] width 68 height 9
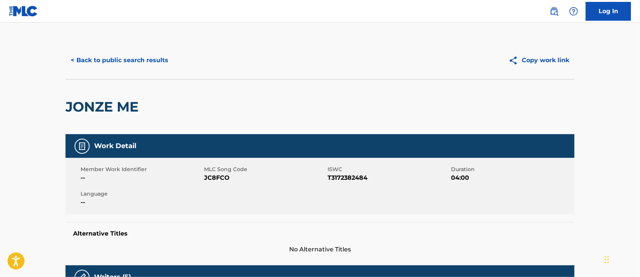
click at [479, 56] on button "Copy work link" at bounding box center [538, 60] width 71 height 19
click at [104, 65] on button "< Back to public search results" at bounding box center [119, 60] width 108 height 19
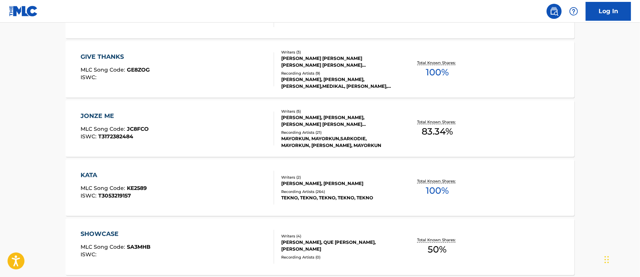
scroll to position [509, 0]
click at [110, 57] on div "GIVE THANKS" at bounding box center [115, 56] width 69 height 9
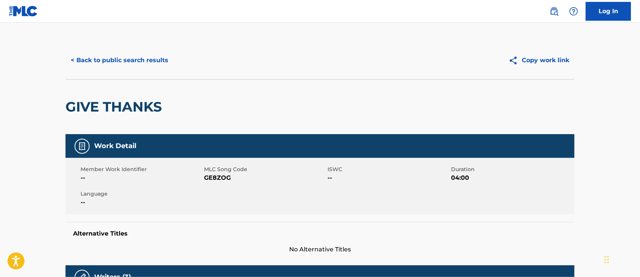
click at [88, 58] on button "< Back to public search results" at bounding box center [119, 60] width 108 height 19
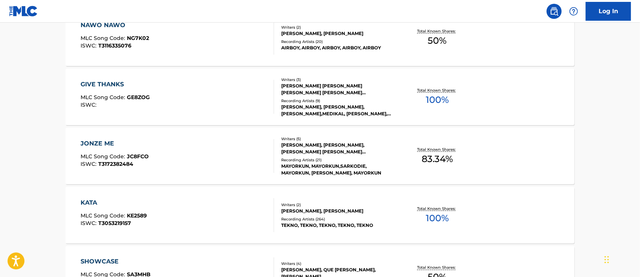
scroll to position [493, 0]
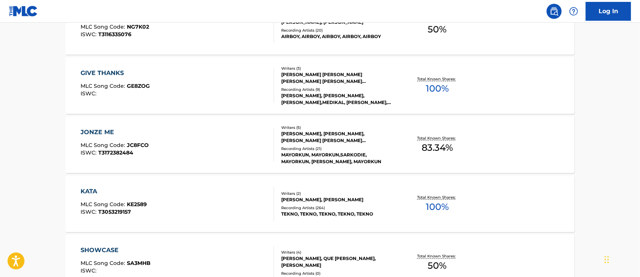
click at [103, 72] on div "GIVE THANKS" at bounding box center [115, 72] width 69 height 9
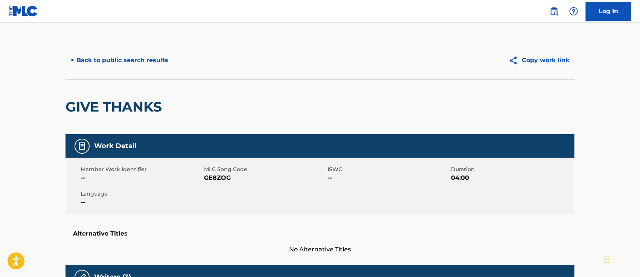
click at [106, 60] on button "< Back to public search results" at bounding box center [119, 60] width 108 height 19
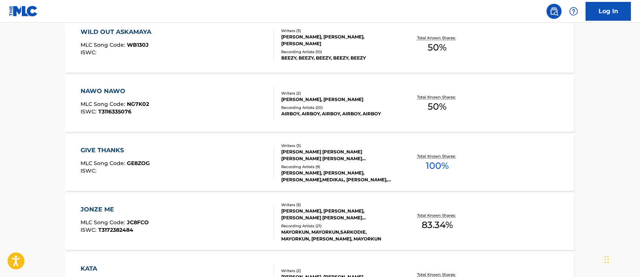
scroll to position [416, 0]
click at [98, 150] on div "GIVE THANKS" at bounding box center [115, 149] width 69 height 9
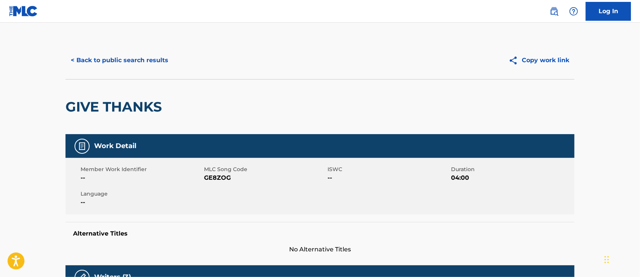
click at [479, 53] on button "Copy work link" at bounding box center [538, 60] width 71 height 19
click at [479, 59] on button "Copy work link" at bounding box center [538, 60] width 71 height 19
click at [127, 61] on button "< Back to public search results" at bounding box center [119, 60] width 108 height 19
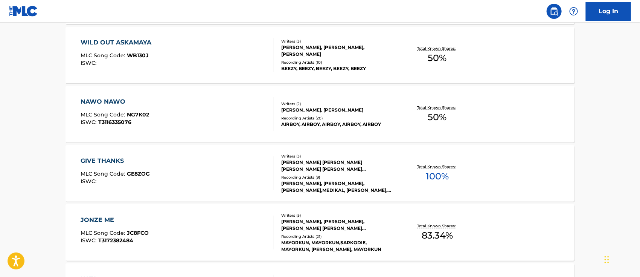
scroll to position [405, 0]
click at [114, 104] on div "NAWO NAWO" at bounding box center [115, 101] width 68 height 9
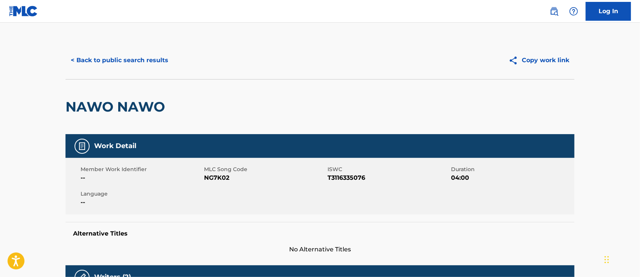
click at [479, 59] on button "Copy work link" at bounding box center [538, 60] width 71 height 19
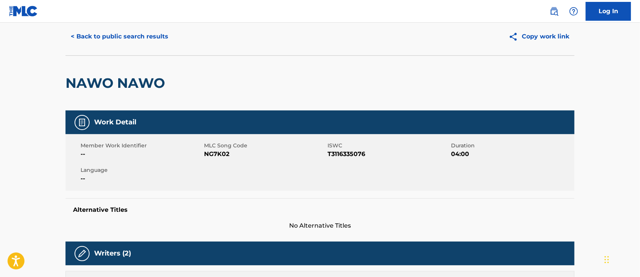
scroll to position [19, 0]
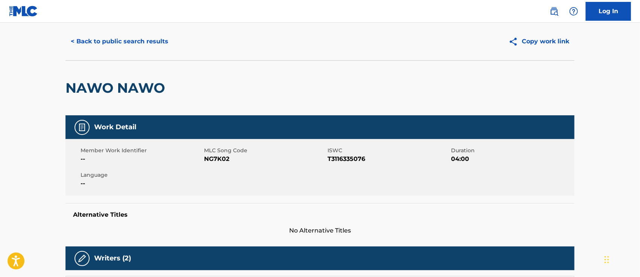
click at [152, 41] on button "< Back to public search results" at bounding box center [119, 41] width 108 height 19
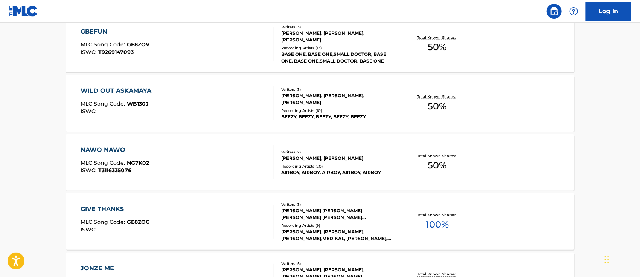
scroll to position [357, 0]
click at [130, 88] on div "WILD OUT ASKAMAYA" at bounding box center [118, 90] width 75 height 9
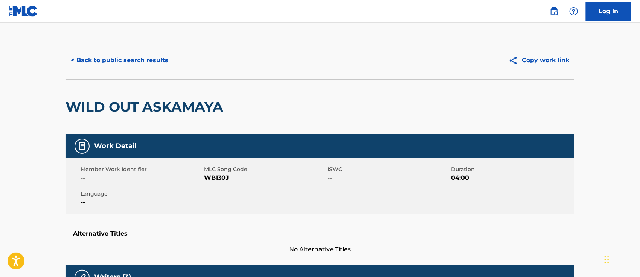
click at [479, 62] on button "Copy work link" at bounding box center [538, 60] width 71 height 19
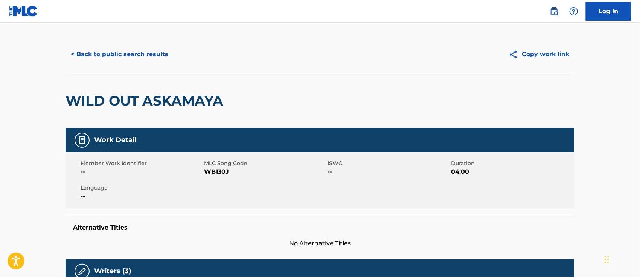
scroll to position [7, 0]
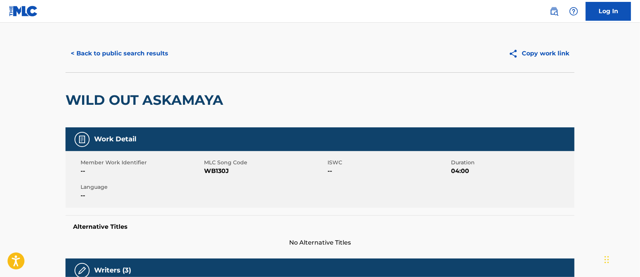
click at [127, 55] on button "< Back to public search results" at bounding box center [119, 53] width 108 height 19
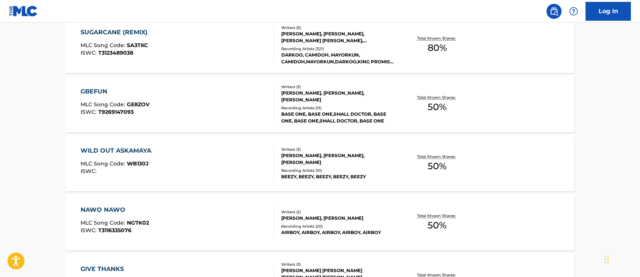
scroll to position [277, 0]
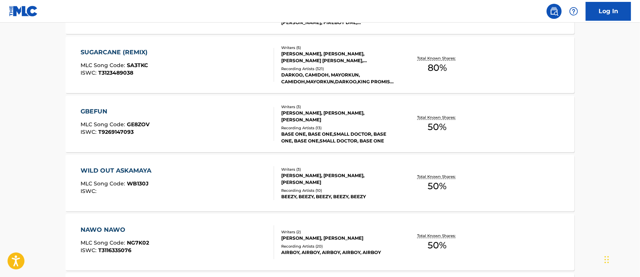
click at [104, 107] on div "GBEFUN" at bounding box center [115, 111] width 69 height 9
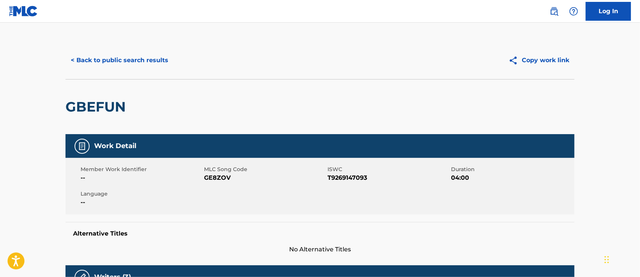
click at [479, 59] on button "Copy work link" at bounding box center [538, 60] width 71 height 19
click at [122, 64] on button "< Back to public search results" at bounding box center [119, 60] width 108 height 19
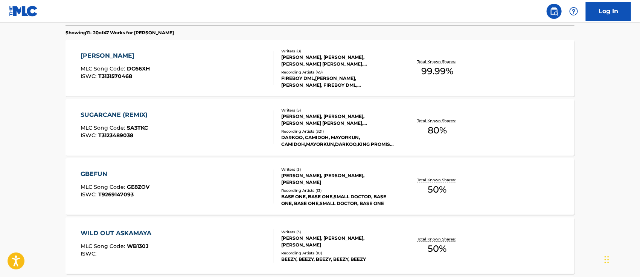
scroll to position [217, 0]
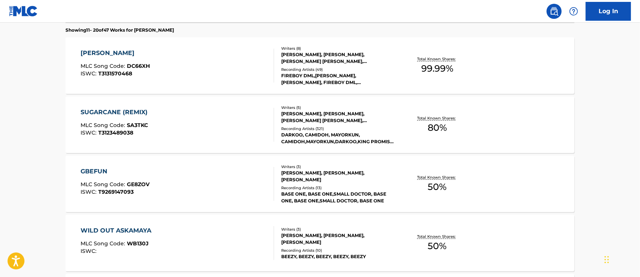
click at [114, 111] on div "SUGARCANE (REMIX)" at bounding box center [116, 112] width 71 height 9
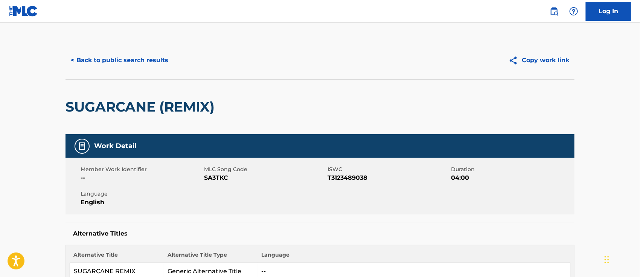
click at [479, 60] on button "Copy work link" at bounding box center [538, 60] width 71 height 19
click at [146, 59] on button "< Back to public search results" at bounding box center [119, 60] width 108 height 19
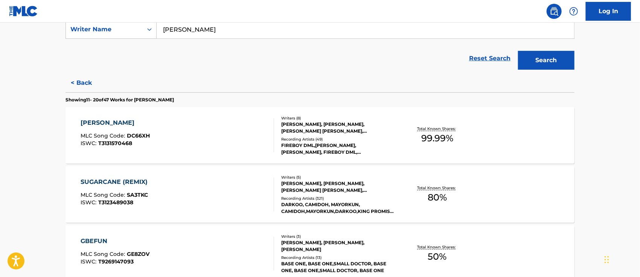
scroll to position [138, 0]
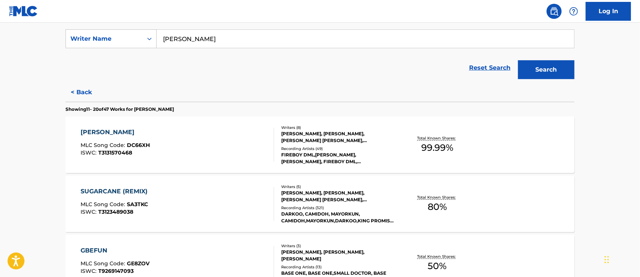
click at [93, 132] on div "[PERSON_NAME]" at bounding box center [115, 132] width 69 height 9
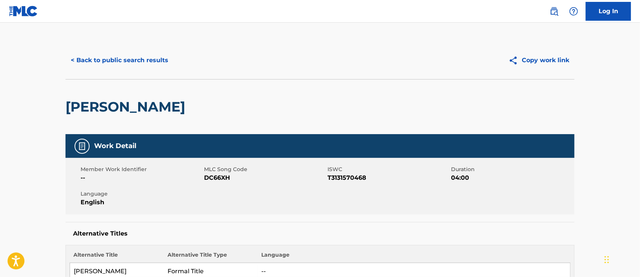
click at [479, 64] on button "Copy work link" at bounding box center [538, 60] width 71 height 19
click at [129, 61] on button "< Back to public search results" at bounding box center [119, 60] width 108 height 19
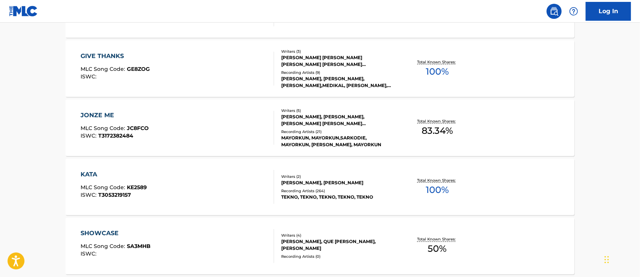
scroll to position [644, 0]
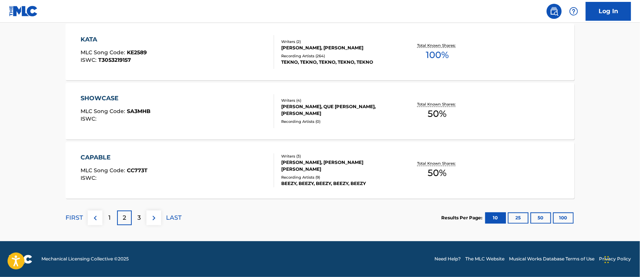
click at [111, 207] on div "1" at bounding box center [109, 217] width 15 height 15
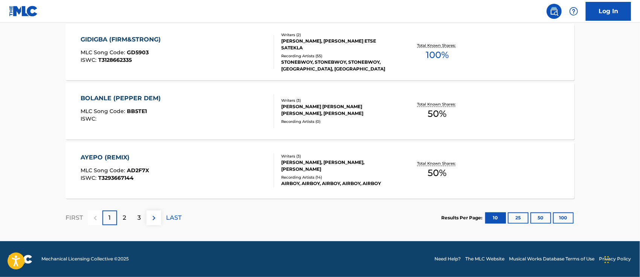
click at [167, 203] on div "FIRST 1 2 3 LAST" at bounding box center [123, 217] width 116 height 39
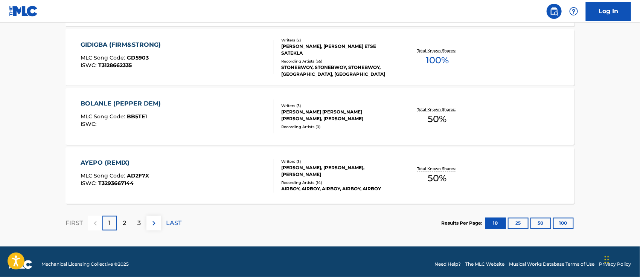
scroll to position [640, 0]
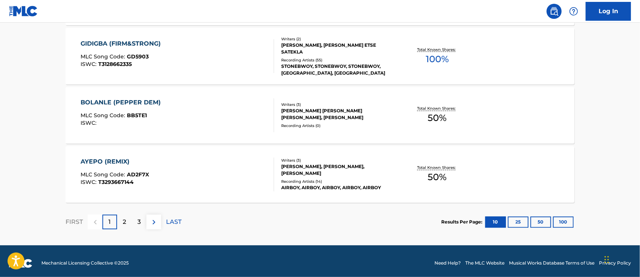
click at [102, 161] on div "AYEPO (REMIX)" at bounding box center [115, 161] width 68 height 9
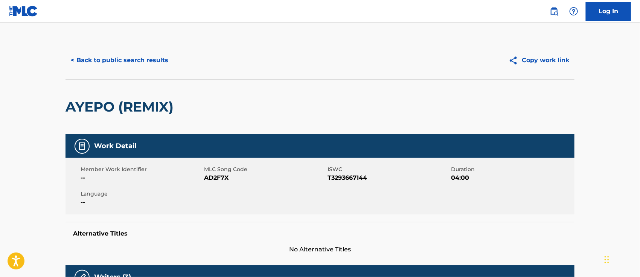
click at [479, 57] on button "Copy work link" at bounding box center [538, 60] width 71 height 19
click at [479, 65] on button "Copy work link" at bounding box center [538, 60] width 71 height 19
click at [143, 62] on button "< Back to public search results" at bounding box center [119, 60] width 108 height 19
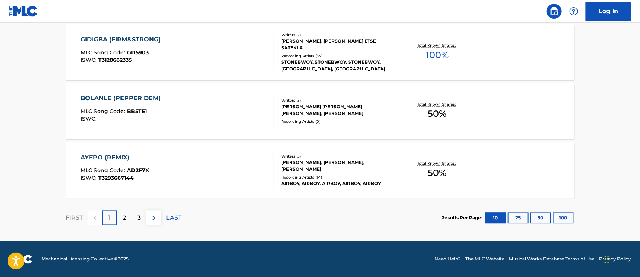
scroll to position [607, 0]
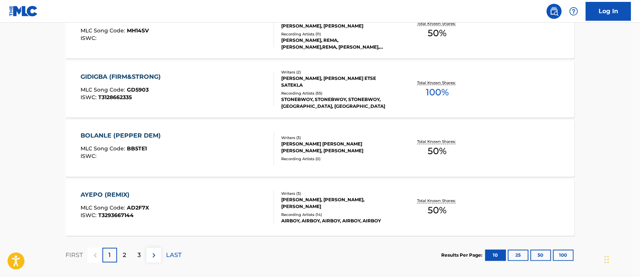
click at [120, 137] on div "BOLANLE (PEPPER DEM)" at bounding box center [123, 135] width 84 height 9
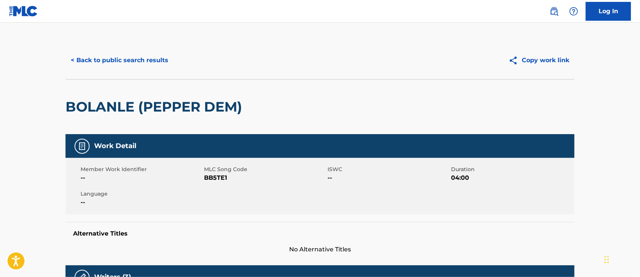
click at [479, 59] on button "Copy work link" at bounding box center [538, 60] width 71 height 19
click at [134, 61] on button "< Back to public search results" at bounding box center [119, 60] width 108 height 19
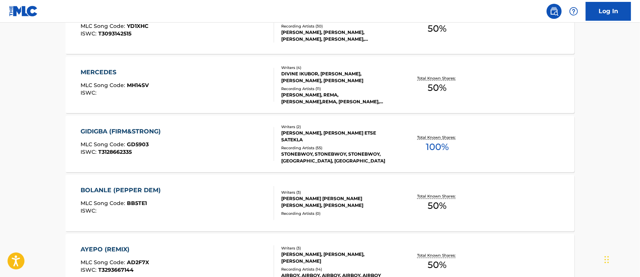
scroll to position [545, 0]
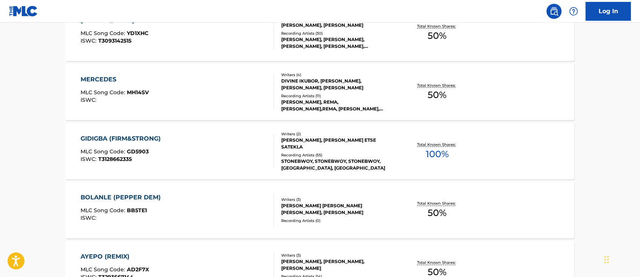
click at [128, 135] on div "GIDIGBA (FIRM&STRONG)" at bounding box center [123, 138] width 84 height 9
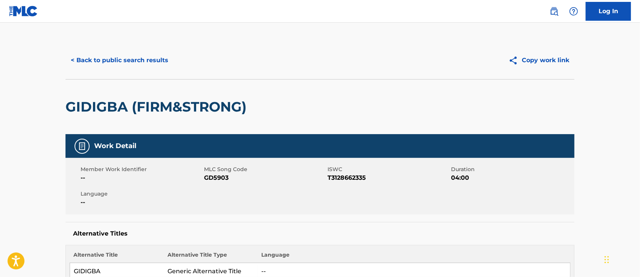
click at [479, 57] on button "Copy work link" at bounding box center [538, 60] width 71 height 19
click at [133, 56] on button "< Back to public search results" at bounding box center [119, 60] width 108 height 19
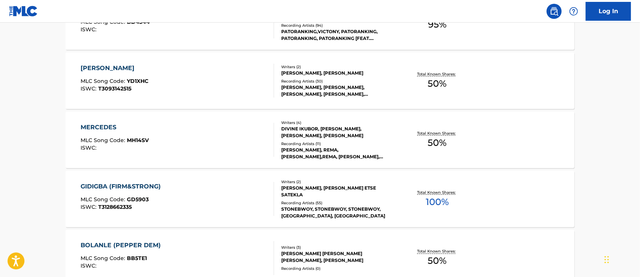
scroll to position [511, 0]
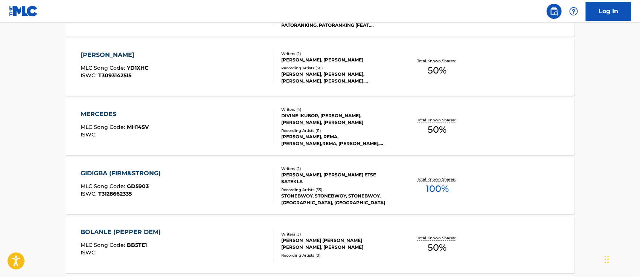
click at [113, 112] on div "MERCEDES" at bounding box center [115, 114] width 68 height 9
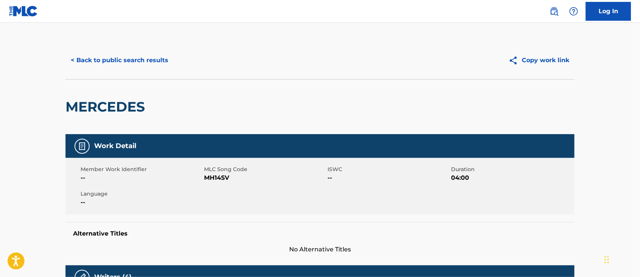
click at [479, 59] on button "Copy work link" at bounding box center [538, 60] width 71 height 19
click at [143, 58] on button "< Back to public search results" at bounding box center [119, 60] width 108 height 19
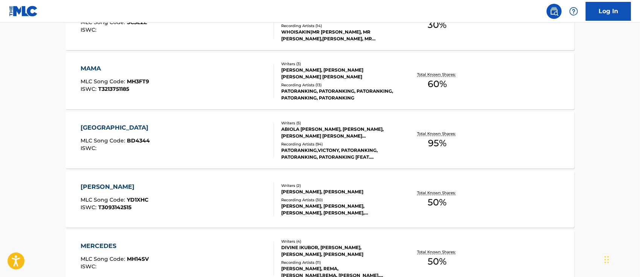
scroll to position [417, 0]
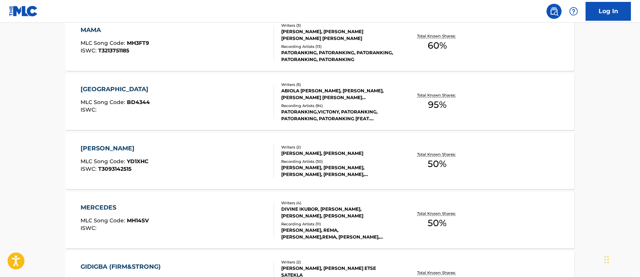
click at [101, 143] on div "[PERSON_NAME] MLC Song Code : YD1XHC ISWC : T3093142515 Writers ( 2 ) [PERSON_N…" at bounding box center [319, 160] width 509 height 56
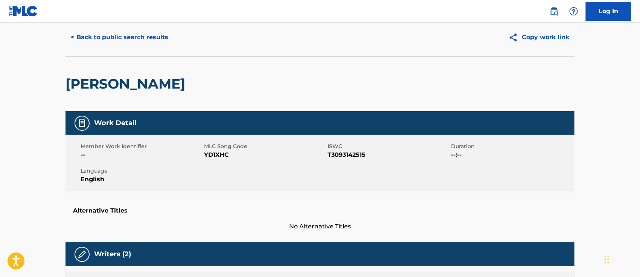
scroll to position [21, 0]
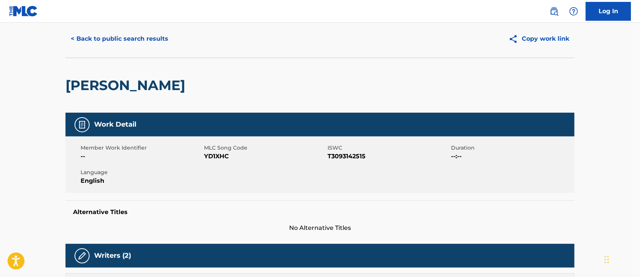
click at [479, 39] on button "Copy work link" at bounding box center [538, 38] width 71 height 19
click at [132, 42] on button "< Back to public search results" at bounding box center [119, 38] width 108 height 19
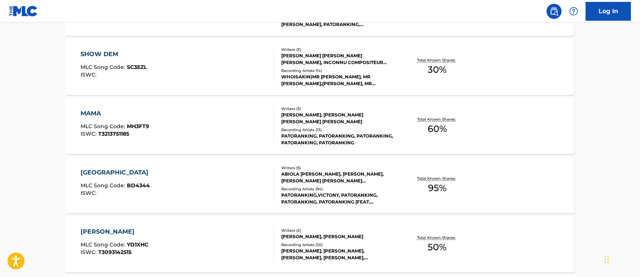
scroll to position [337, 0]
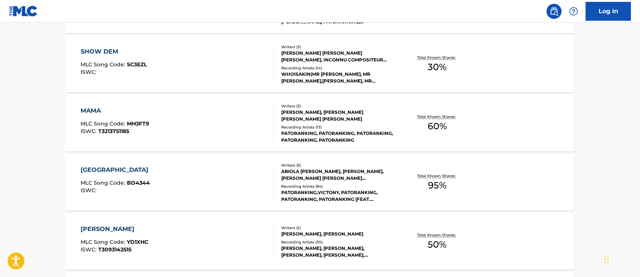
click at [104, 167] on div "[GEOGRAPHIC_DATA]" at bounding box center [117, 169] width 72 height 9
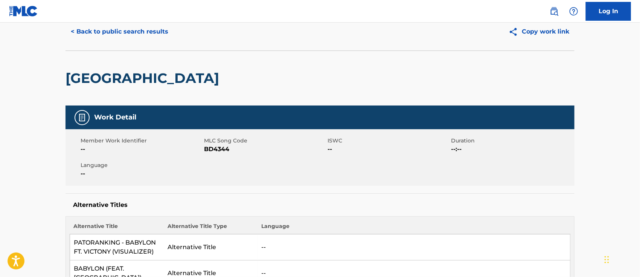
scroll to position [27, 0]
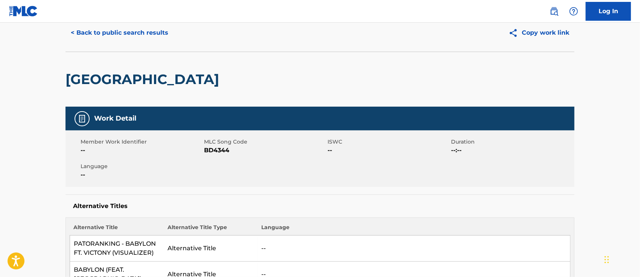
click at [479, 30] on button "Copy work link" at bounding box center [538, 32] width 71 height 19
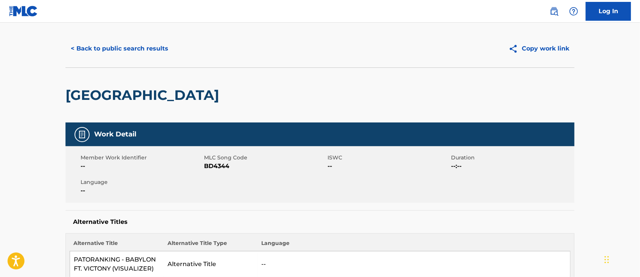
scroll to position [8, 0]
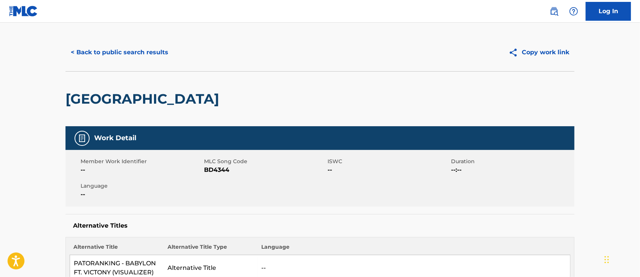
click at [148, 50] on button "< Back to public search results" at bounding box center [119, 52] width 108 height 19
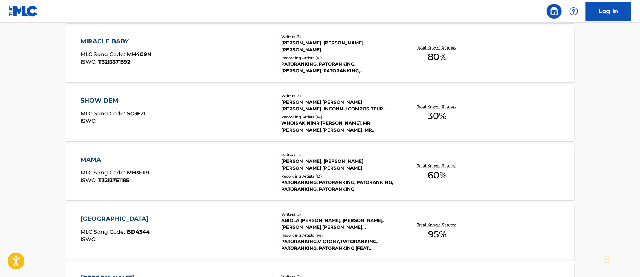
scroll to position [294, 0]
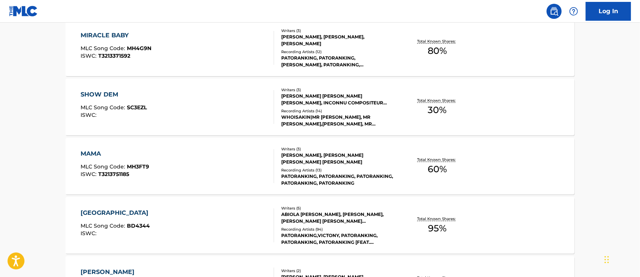
click at [94, 154] on div "MAMA" at bounding box center [115, 153] width 68 height 9
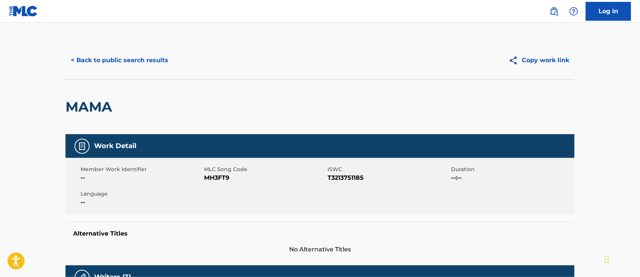
click at [479, 62] on button "Copy work link" at bounding box center [538, 60] width 71 height 19
click at [479, 59] on button "Copy work link" at bounding box center [538, 60] width 71 height 19
click at [111, 65] on button "< Back to public search results" at bounding box center [119, 60] width 108 height 19
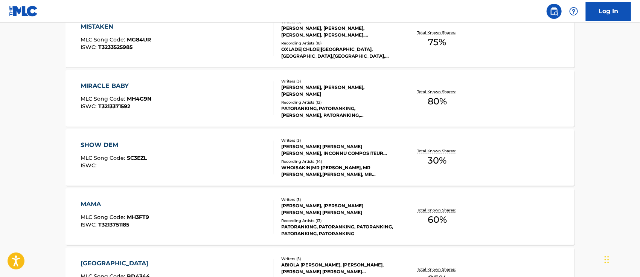
scroll to position [244, 0]
click at [105, 146] on div "SHOW DEM" at bounding box center [114, 144] width 66 height 9
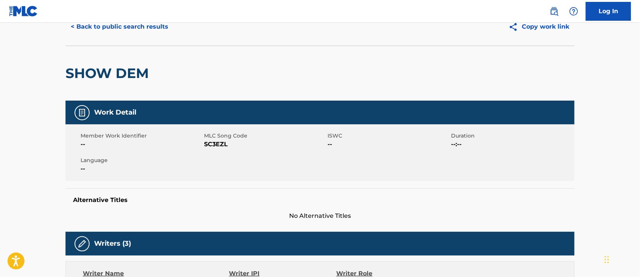
scroll to position [30, 0]
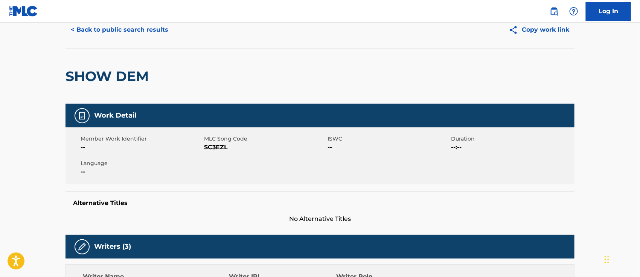
click at [479, 28] on button "Copy work link" at bounding box center [538, 29] width 71 height 19
click at [133, 31] on button "< Back to public search results" at bounding box center [119, 29] width 108 height 19
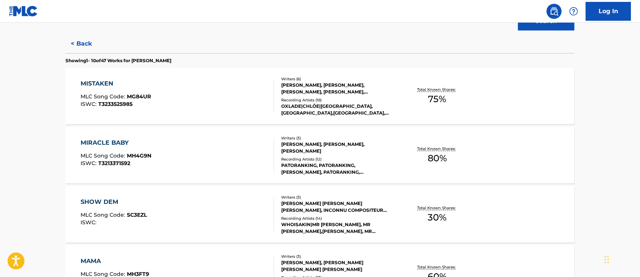
scroll to position [188, 0]
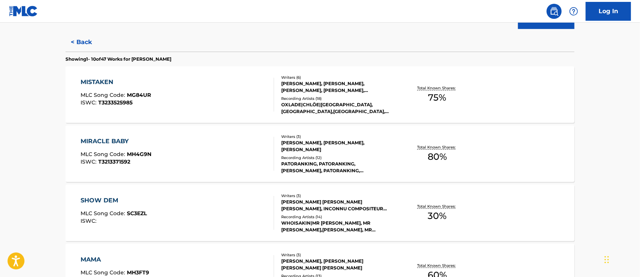
click at [114, 140] on div "MIRACLE BABY" at bounding box center [116, 141] width 71 height 9
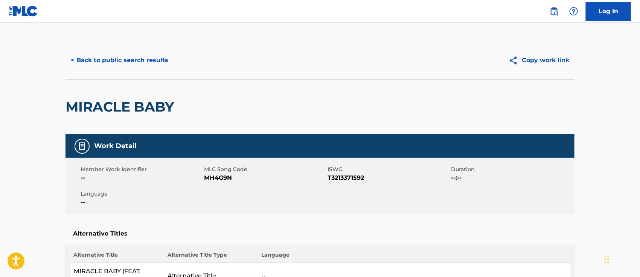
click at [479, 62] on button "Copy work link" at bounding box center [538, 60] width 71 height 19
click at [147, 57] on button "< Back to public search results" at bounding box center [119, 60] width 108 height 19
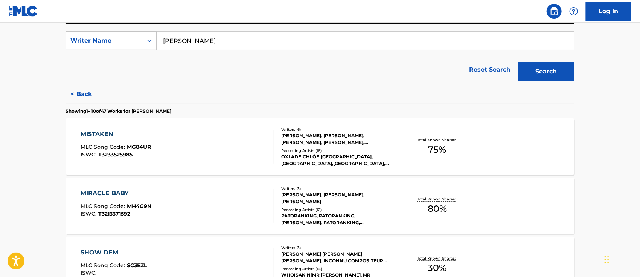
scroll to position [135, 0]
click at [163, 197] on div "MIRACLE BABY MLC Song Code : MH4G9N ISWC : T3213371592" at bounding box center [177, 206] width 193 height 34
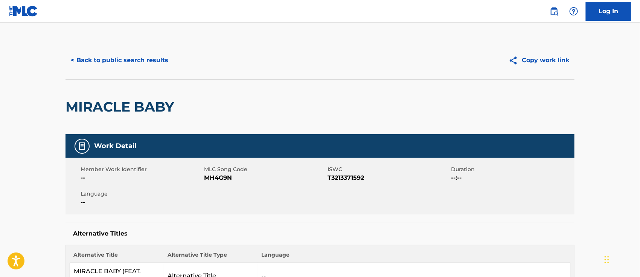
click at [119, 61] on button "< Back to public search results" at bounding box center [119, 60] width 108 height 19
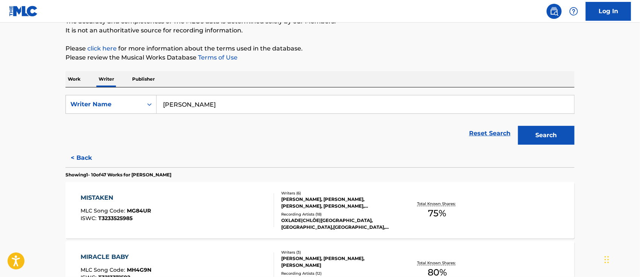
scroll to position [76, 0]
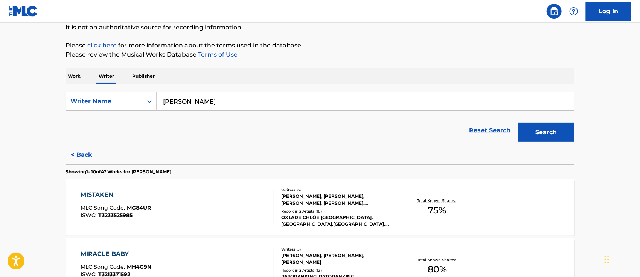
click at [97, 196] on div "MISTAKEN" at bounding box center [116, 194] width 70 height 9
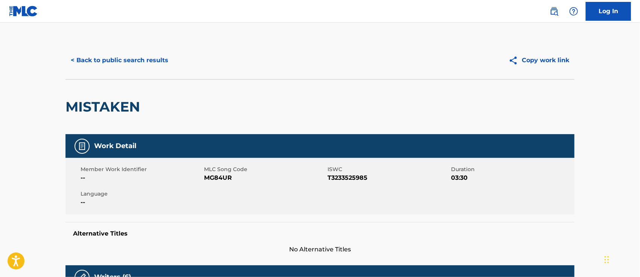
click at [479, 59] on button "Copy work link" at bounding box center [538, 60] width 71 height 19
click at [138, 63] on button "< Back to public search results" at bounding box center [119, 60] width 108 height 19
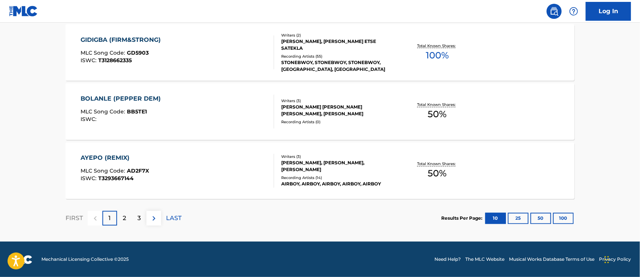
scroll to position [644, 0]
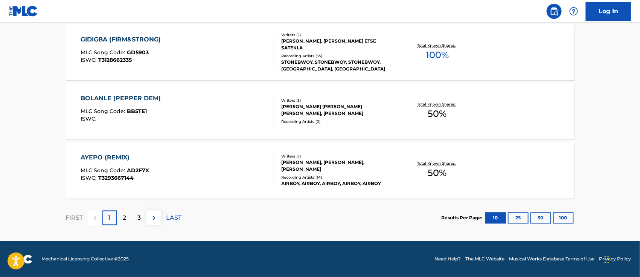
click at [127, 207] on div "2" at bounding box center [124, 217] width 15 height 15
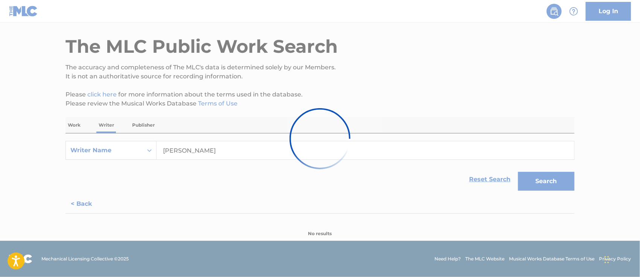
scroll to position [27, 0]
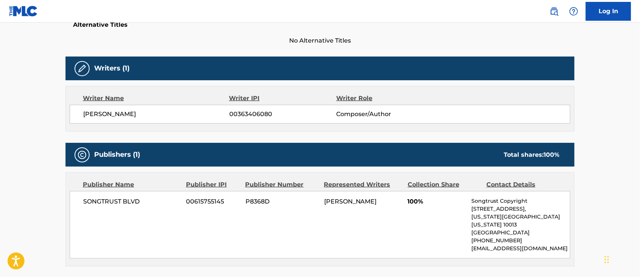
scroll to position [209, 0]
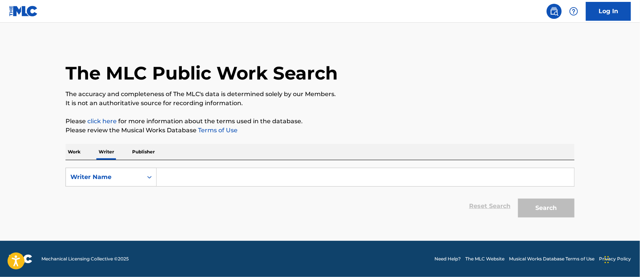
click at [186, 173] on input "Search Form" at bounding box center [365, 177] width 417 height 18
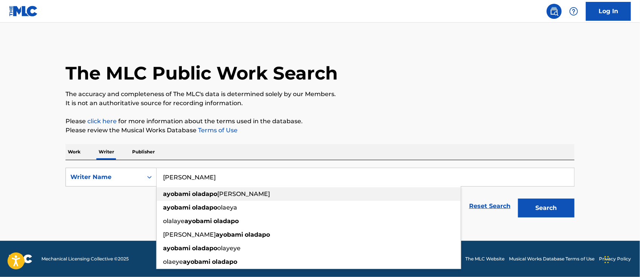
click at [204, 194] on strong "oladapo" at bounding box center [204, 193] width 25 height 7
type input "ayobami oladapo olaleye"
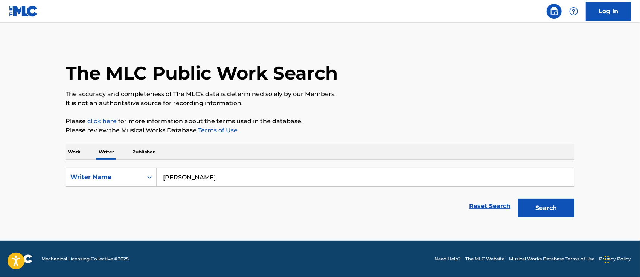
click at [549, 209] on button "Search" at bounding box center [546, 207] width 56 height 19
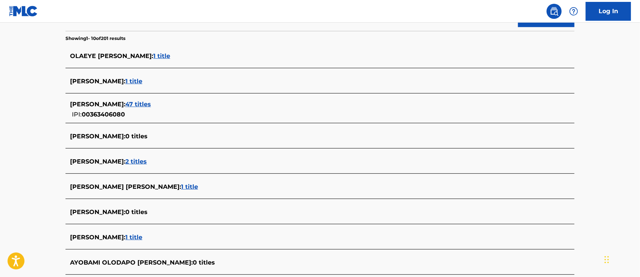
scroll to position [193, 0]
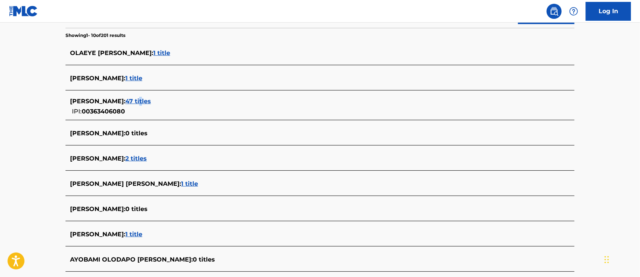
drag, startPoint x: 184, startPoint y: 95, endPoint x: 182, endPoint y: 102, distance: 7.0
click at [182, 102] on div "AYOBAMI OLADAPO OLALEYE : 47 titles IPI: 00363406080" at bounding box center [319, 106] width 509 height 27
click at [151, 102] on span "47 titles" at bounding box center [138, 100] width 26 height 7
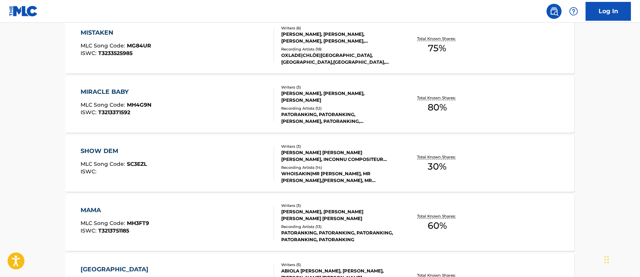
scroll to position [238, 0]
click at [99, 149] on div "SHOW DEM" at bounding box center [114, 150] width 66 height 9
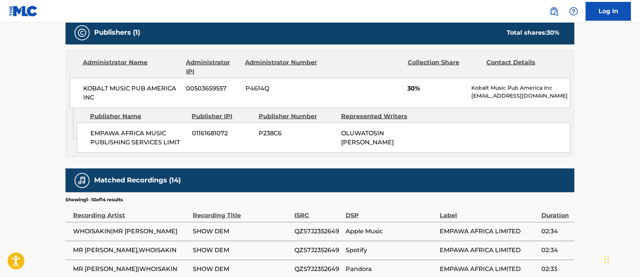
scroll to position [346, 0]
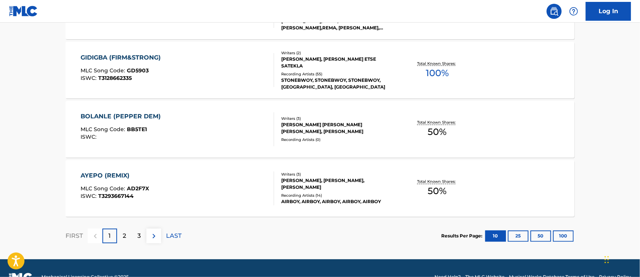
scroll to position [637, 0]
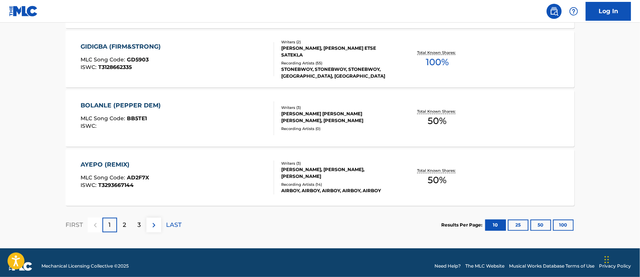
click at [128, 224] on div "2" at bounding box center [124, 225] width 15 height 15
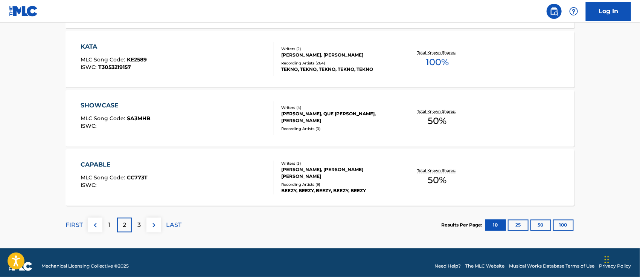
click at [516, 227] on button "25" at bounding box center [518, 224] width 21 height 11
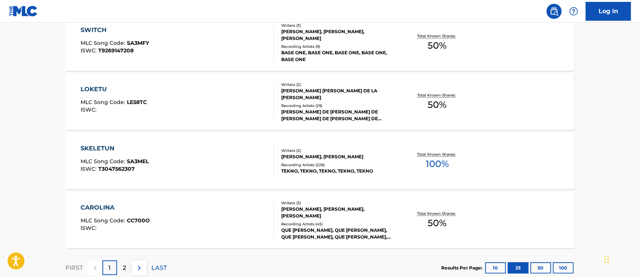
scroll to position [1531, 0]
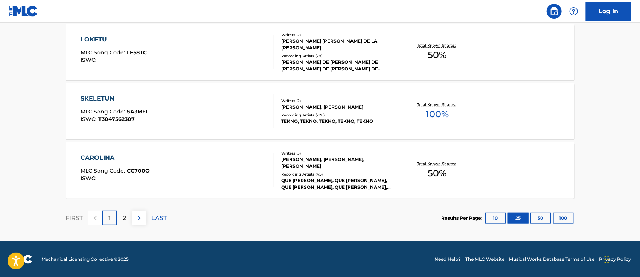
click at [125, 221] on p "2" at bounding box center [124, 217] width 3 height 9
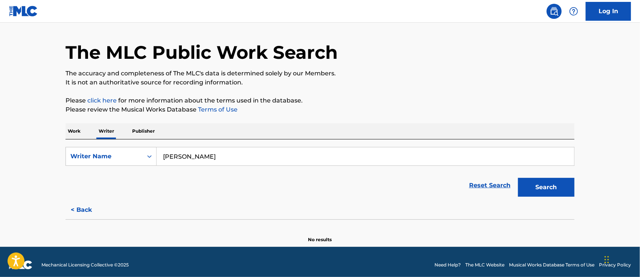
scroll to position [27, 0]
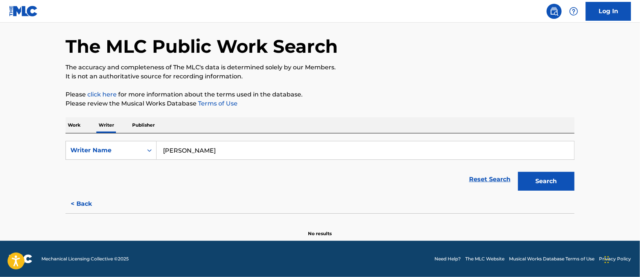
click at [550, 181] on button "Search" at bounding box center [546, 181] width 56 height 19
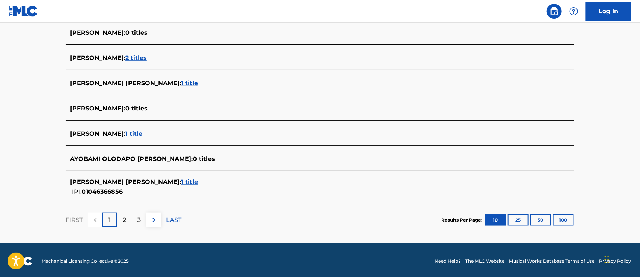
scroll to position [295, 0]
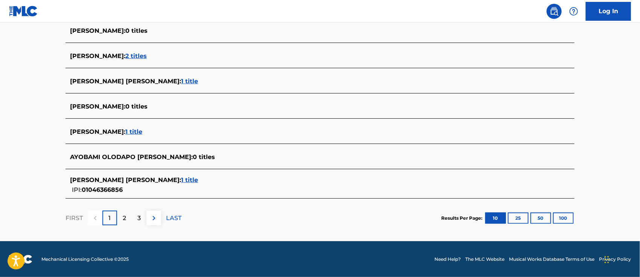
click at [126, 216] on p "2" at bounding box center [124, 217] width 3 height 9
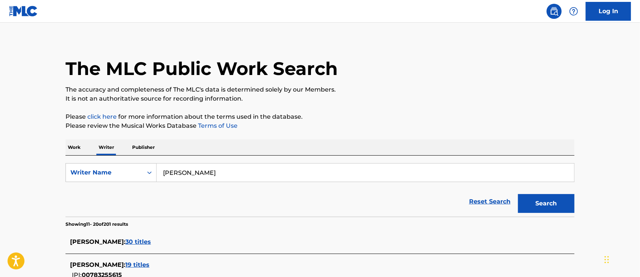
scroll to position [300, 0]
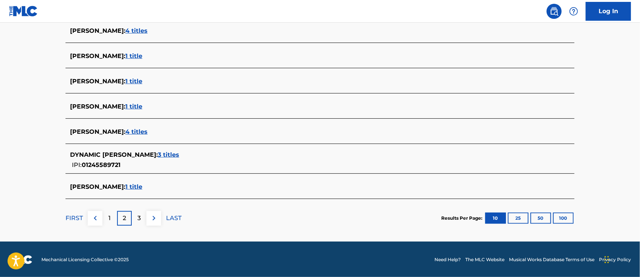
click at [109, 219] on p "1" at bounding box center [110, 217] width 2 height 9
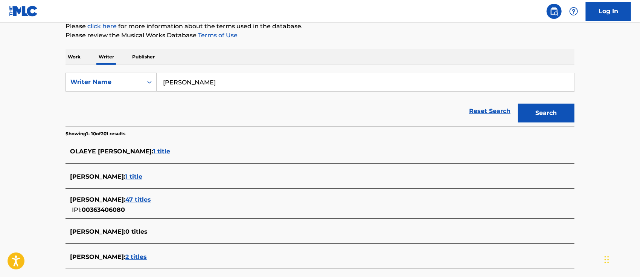
scroll to position [102, 0]
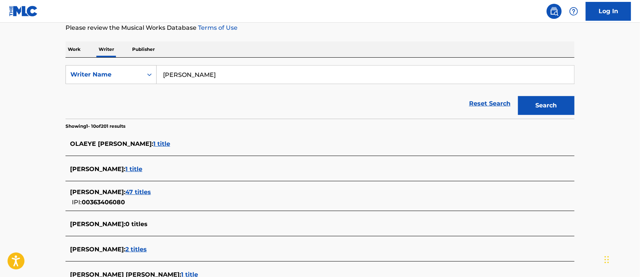
click at [151, 191] on span "47 titles" at bounding box center [138, 191] width 26 height 7
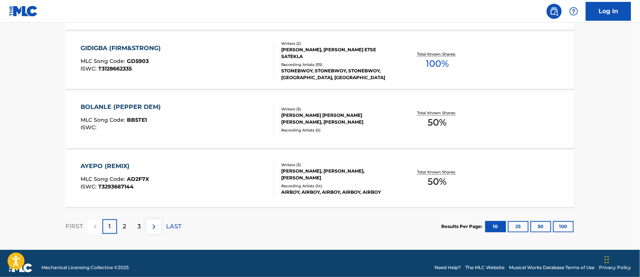
scroll to position [644, 0]
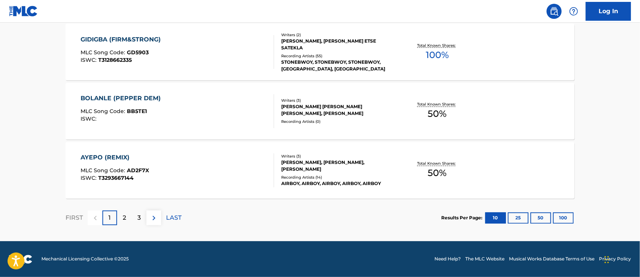
click at [124, 221] on p "2" at bounding box center [124, 217] width 3 height 9
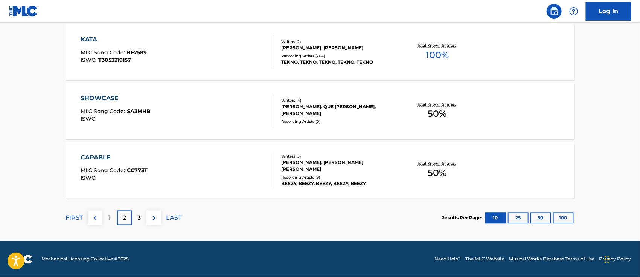
click at [137, 218] on p "3" at bounding box center [138, 217] width 3 height 9
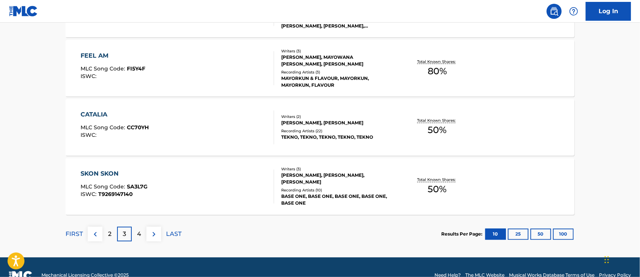
scroll to position [629, 0]
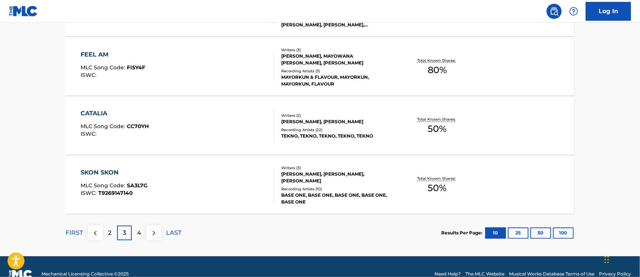
click at [136, 233] on div "4" at bounding box center [139, 232] width 15 height 15
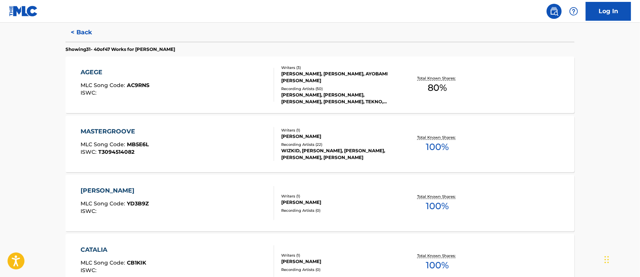
scroll to position [197, 0]
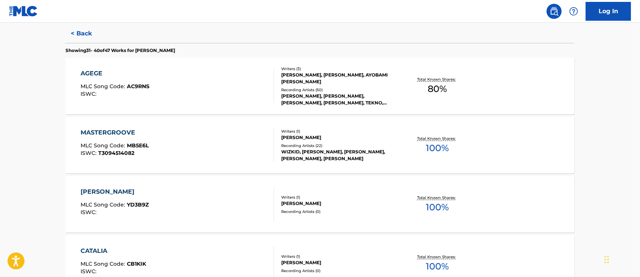
click at [99, 74] on div "AGEGE" at bounding box center [115, 73] width 69 height 9
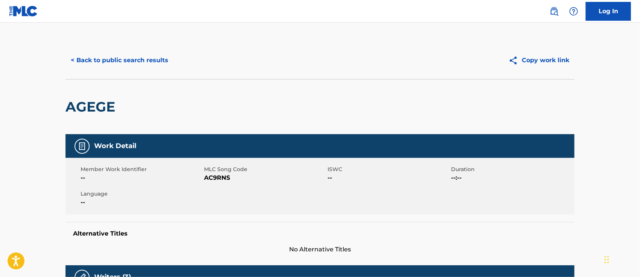
click at [114, 66] on button "< Back to public search results" at bounding box center [119, 60] width 108 height 19
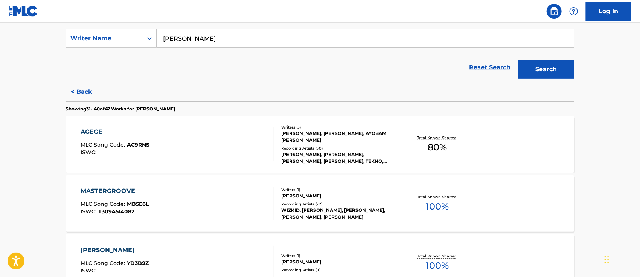
scroll to position [143, 0]
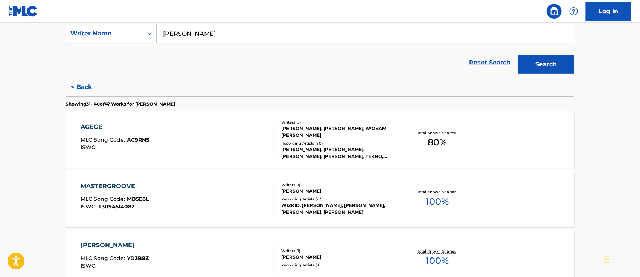
click at [90, 128] on div "AGEGE" at bounding box center [115, 126] width 69 height 9
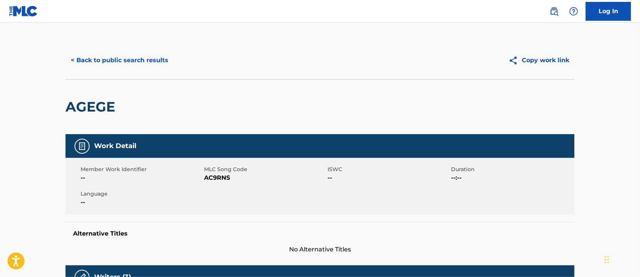
click at [158, 62] on button "< Back to public search results" at bounding box center [119, 60] width 108 height 19
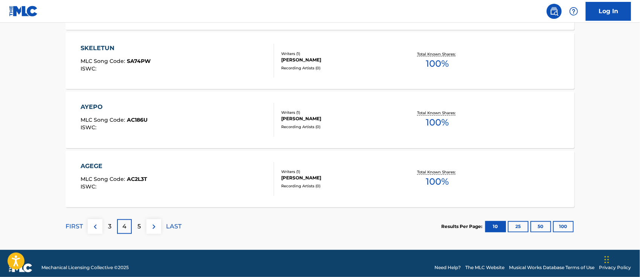
scroll to position [636, 0]
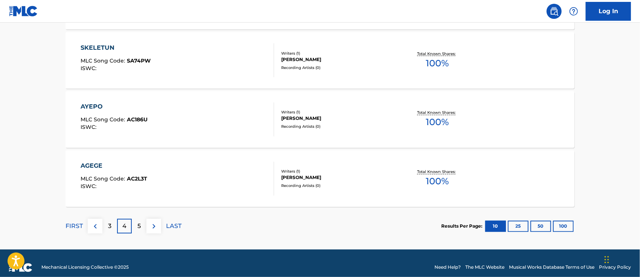
click at [97, 166] on div "AGEGE" at bounding box center [114, 165] width 67 height 9
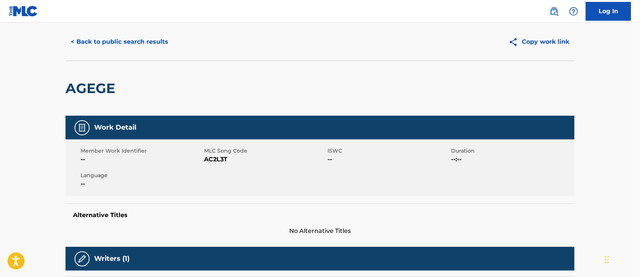
scroll to position [18, 0]
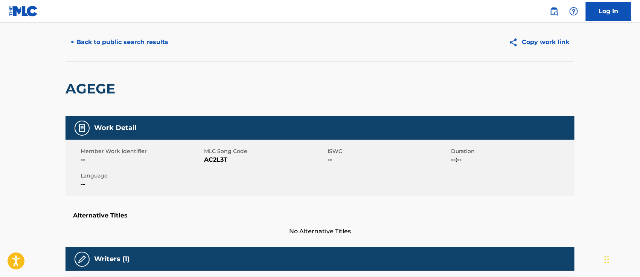
click at [105, 43] on button "< Back to public search results" at bounding box center [119, 42] width 108 height 19
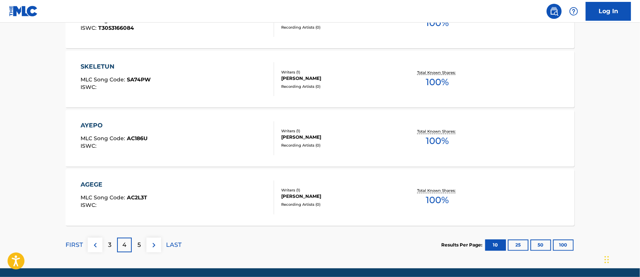
scroll to position [619, 0]
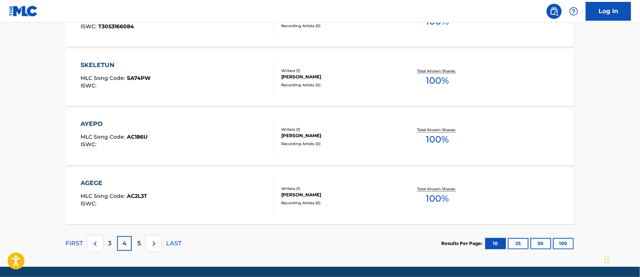
click at [139, 250] on div "FIRST 3 4 5 LAST" at bounding box center [123, 243] width 116 height 39
click at [137, 246] on p "5" at bounding box center [138, 243] width 3 height 9
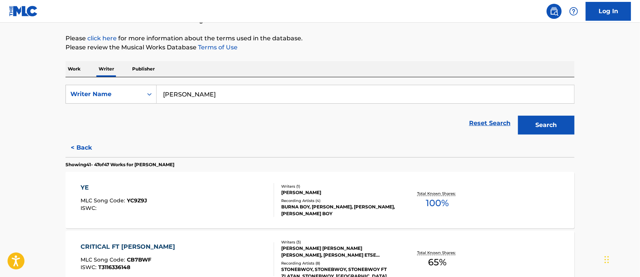
scroll to position [82, 0]
click at [82, 153] on button "< Back" at bounding box center [87, 148] width 45 height 19
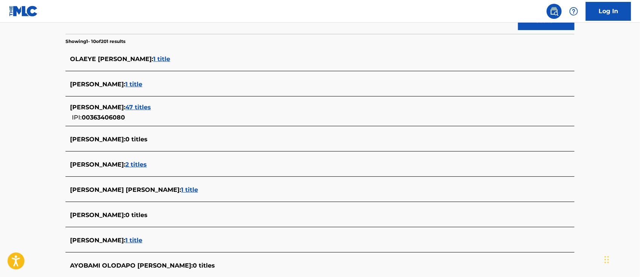
scroll to position [186, 0]
click at [151, 107] on span "47 titles" at bounding box center [138, 107] width 26 height 7
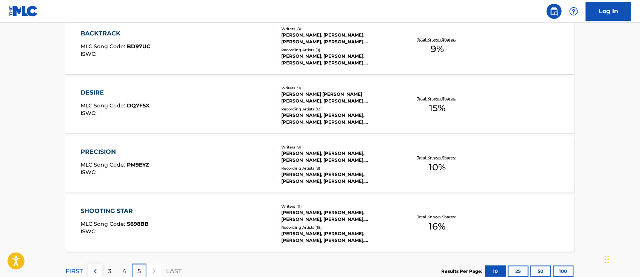
scroll to position [467, 0]
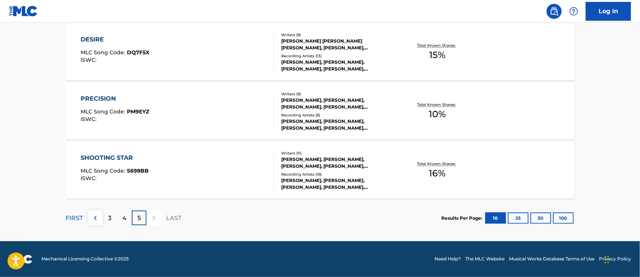
click at [122, 219] on p "4" at bounding box center [124, 217] width 4 height 9
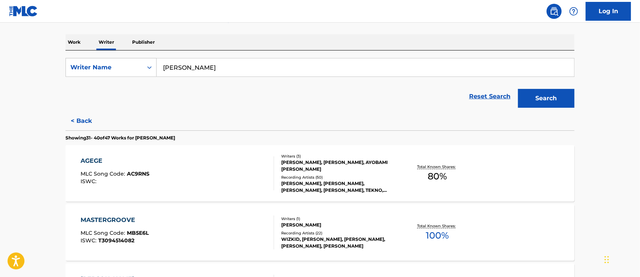
scroll to position [108, 0]
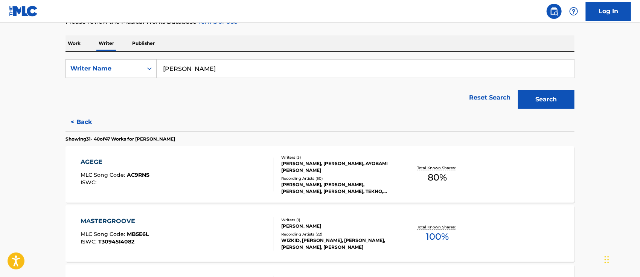
click at [96, 162] on div "AGEGE" at bounding box center [115, 161] width 69 height 9
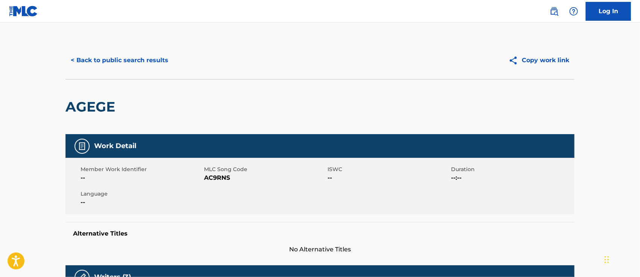
click at [113, 63] on button "< Back to public search results" at bounding box center [119, 60] width 108 height 19
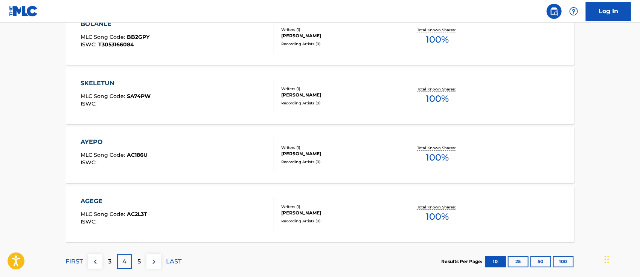
scroll to position [625, 0]
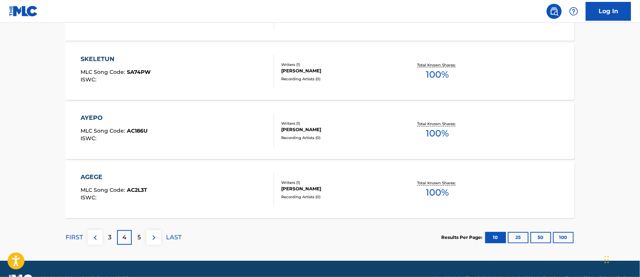
click at [97, 175] on div "AGEGE" at bounding box center [114, 177] width 67 height 9
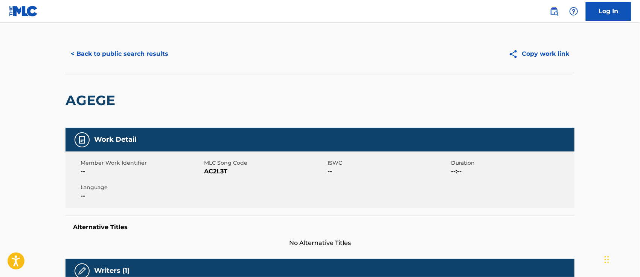
scroll to position [2, 0]
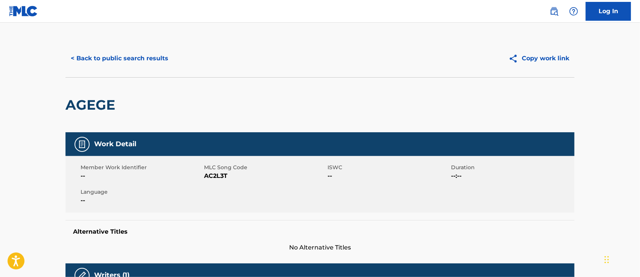
click at [119, 58] on button "< Back to public search results" at bounding box center [119, 58] width 108 height 19
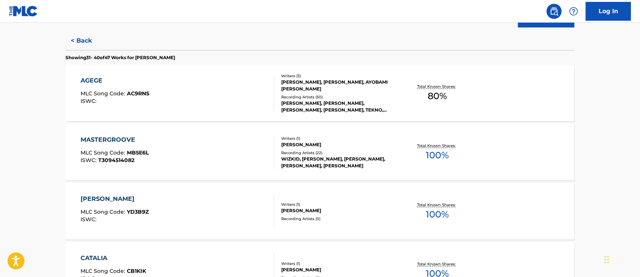
scroll to position [191, 0]
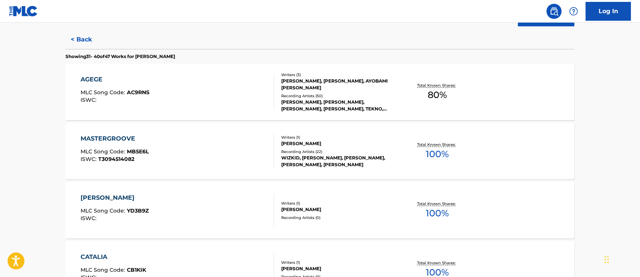
click at [98, 78] on div "AGEGE" at bounding box center [115, 79] width 69 height 9
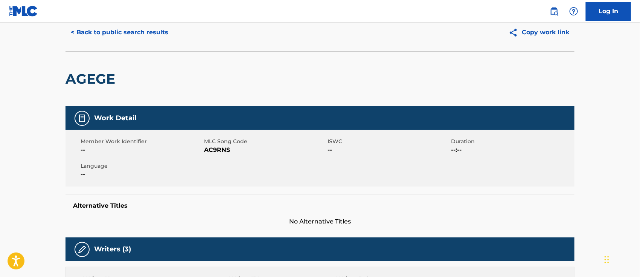
scroll to position [12, 0]
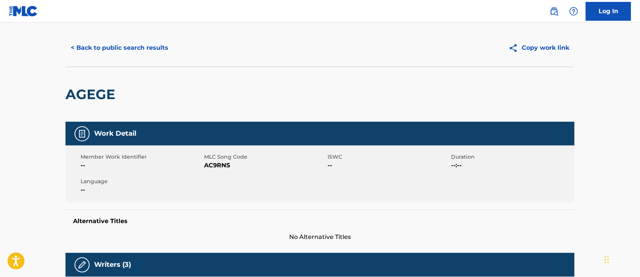
click at [94, 47] on button "< Back to public search results" at bounding box center [119, 47] width 108 height 19
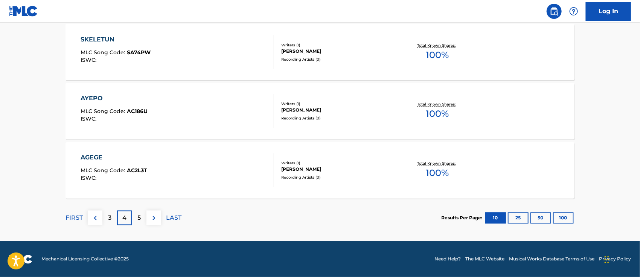
scroll to position [639, 0]
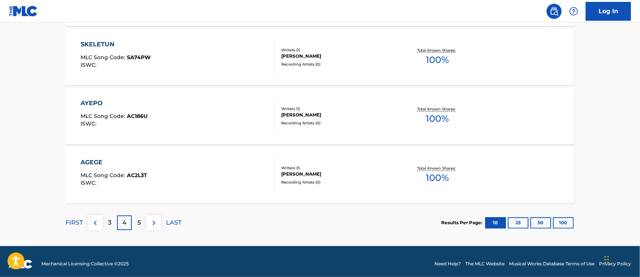
click at [138, 223] on p "5" at bounding box center [138, 222] width 3 height 9
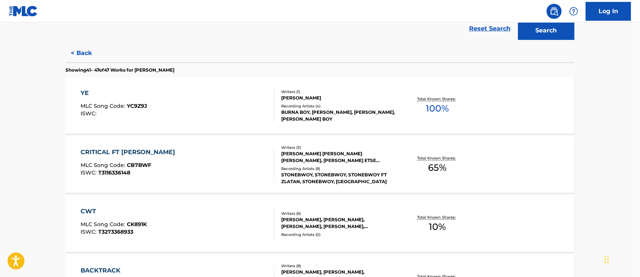
scroll to position [177, 0]
click at [111, 152] on div "CRITICAL FT [PERSON_NAME]" at bounding box center [130, 152] width 98 height 9
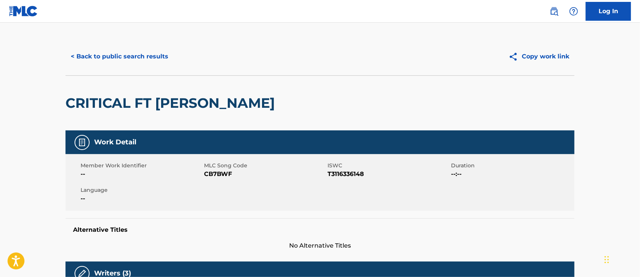
scroll to position [3, 0]
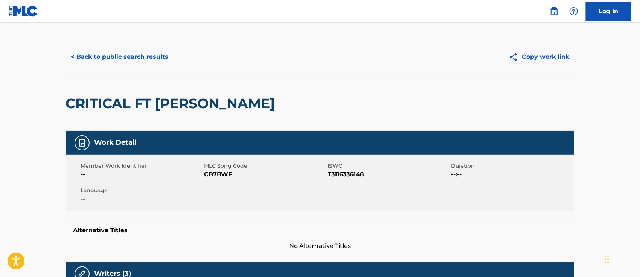
click at [531, 58] on button "Copy work link" at bounding box center [538, 56] width 71 height 19
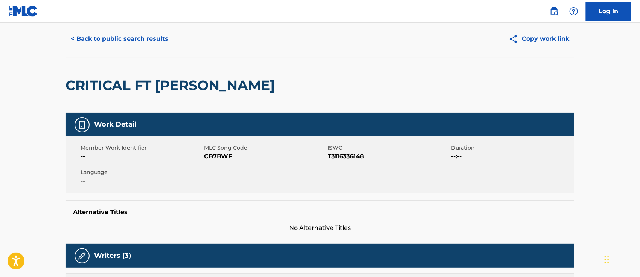
scroll to position [19, 0]
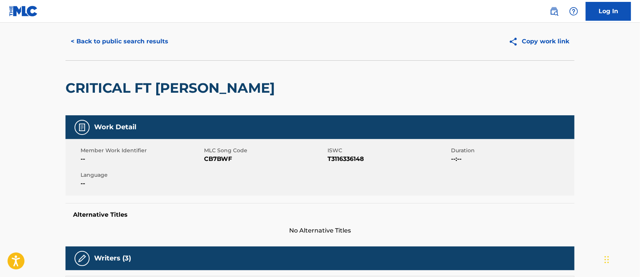
click at [142, 42] on button "< Back to public search results" at bounding box center [119, 41] width 108 height 19
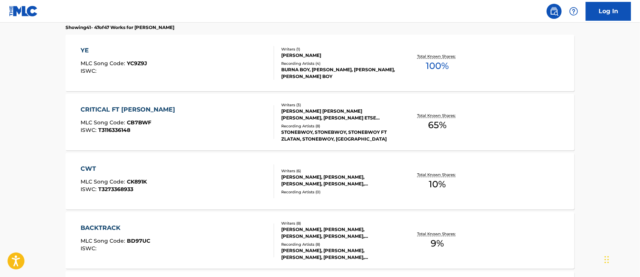
scroll to position [229, 0]
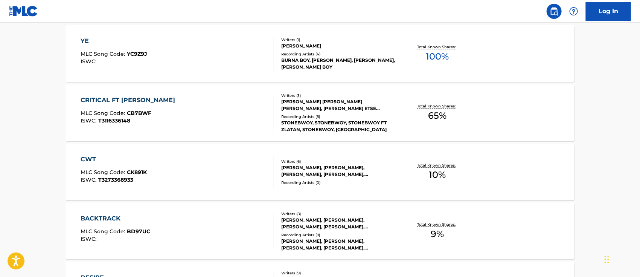
click at [91, 157] on div "CWT" at bounding box center [114, 159] width 66 height 9
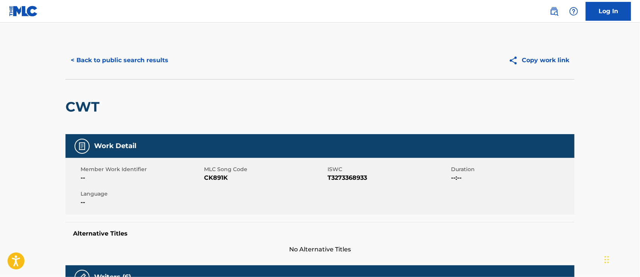
click at [531, 61] on button "Copy work link" at bounding box center [538, 60] width 71 height 19
click at [129, 59] on button "< Back to public search results" at bounding box center [119, 60] width 108 height 19
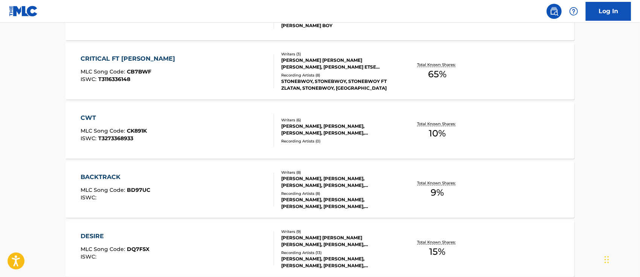
scroll to position [272, 0]
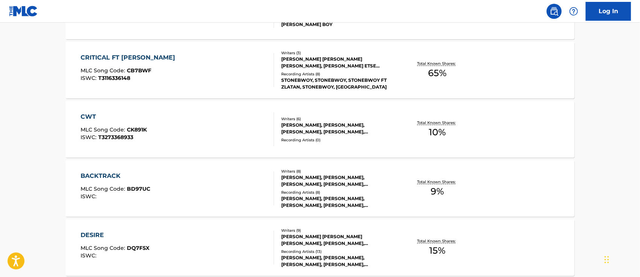
click at [112, 175] on div "BACKTRACK" at bounding box center [116, 175] width 70 height 9
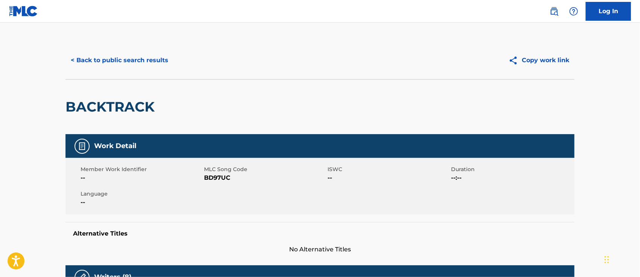
click at [533, 61] on button "Copy work link" at bounding box center [538, 60] width 71 height 19
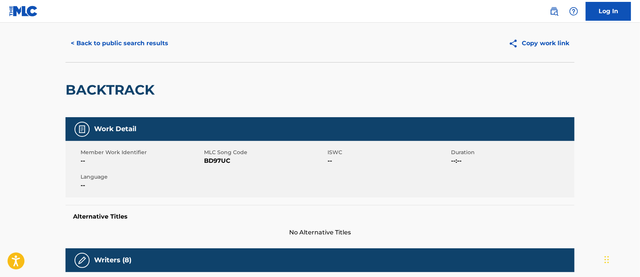
scroll to position [17, 0]
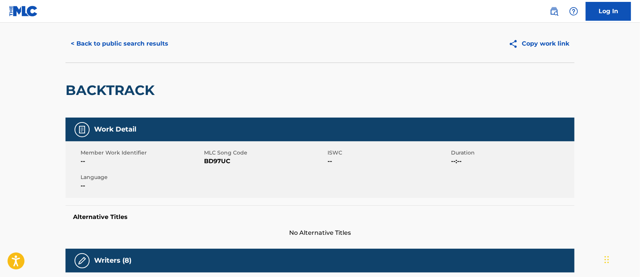
click at [559, 44] on button "Copy work link" at bounding box center [538, 43] width 71 height 19
click at [494, 216] on h5 "Alternative Titles" at bounding box center [320, 217] width 494 height 8
click at [97, 46] on button "< Back to public search results" at bounding box center [119, 43] width 108 height 19
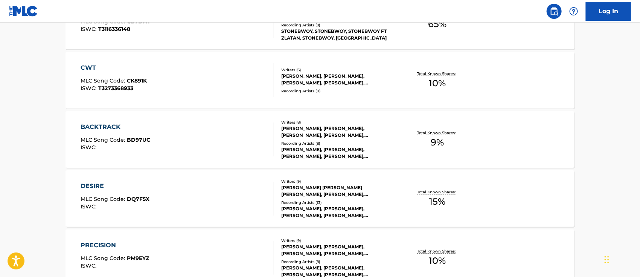
scroll to position [327, 0]
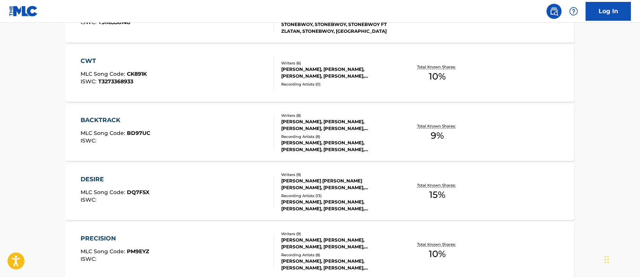
click at [98, 179] on div "DESIRE" at bounding box center [115, 179] width 69 height 9
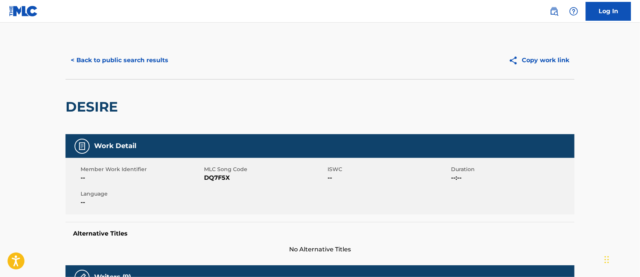
click at [545, 62] on button "Copy work link" at bounding box center [538, 60] width 71 height 19
click at [137, 53] on button "< Back to public search results" at bounding box center [119, 60] width 108 height 19
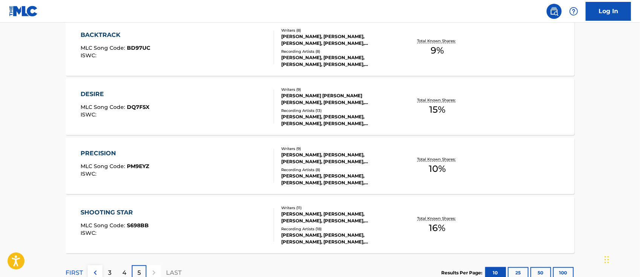
scroll to position [418, 0]
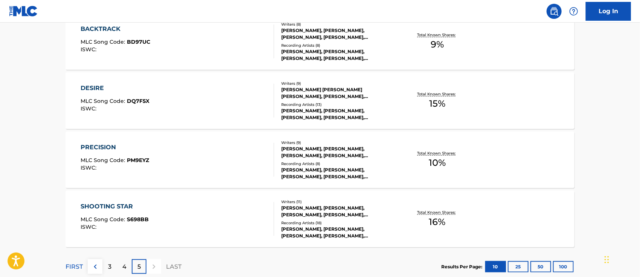
click at [102, 142] on div "PRECISION MLC Song Code : PM9EYZ ISWC : Writers ( 9 ) AYOBAMI OLADAPO OLALEYE, …" at bounding box center [319, 159] width 509 height 56
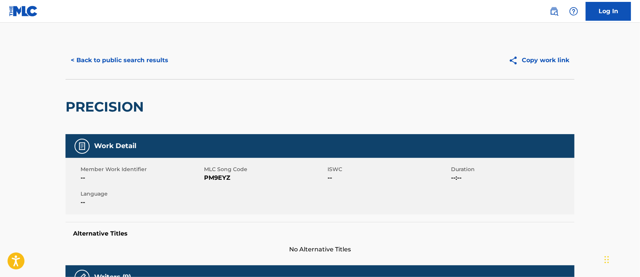
click at [557, 60] on button "Copy work link" at bounding box center [538, 60] width 71 height 19
click at [133, 58] on button "< Back to public search results" at bounding box center [119, 60] width 108 height 19
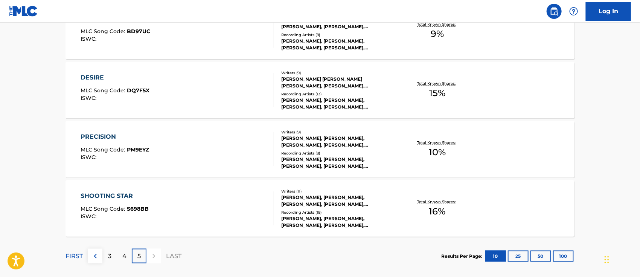
scroll to position [467, 0]
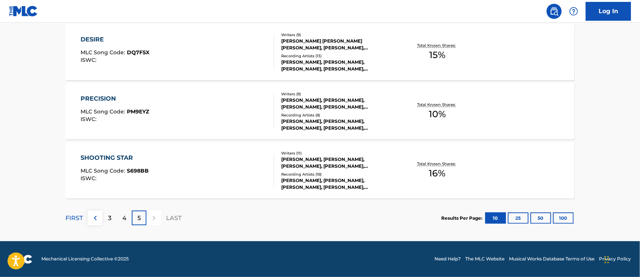
click at [96, 157] on div "SHOOTING STAR" at bounding box center [115, 157] width 68 height 9
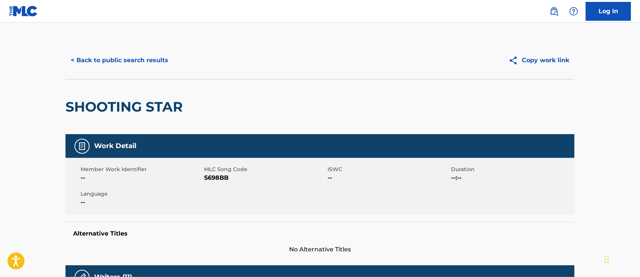
click at [535, 60] on button "Copy work link" at bounding box center [538, 60] width 71 height 19
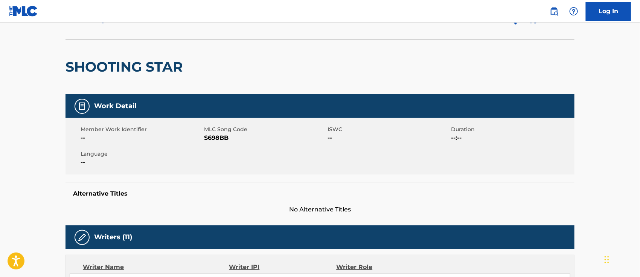
scroll to position [40, 0]
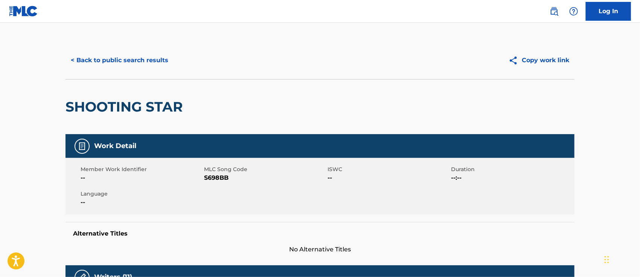
click at [100, 59] on button "< Back to public search results" at bounding box center [119, 60] width 108 height 19
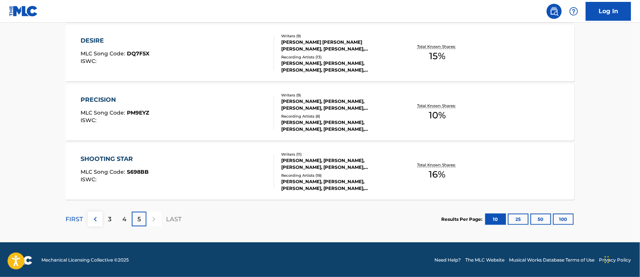
scroll to position [465, 0]
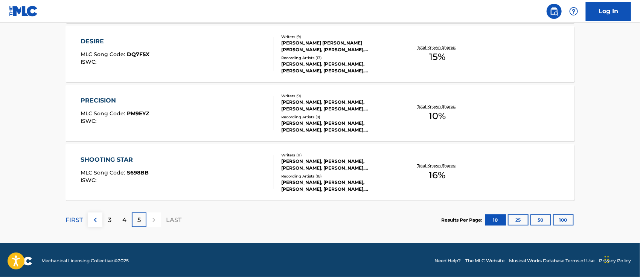
click at [123, 221] on p "4" at bounding box center [124, 219] width 4 height 9
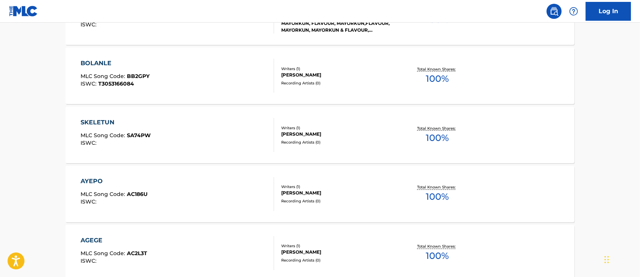
scroll to position [644, 0]
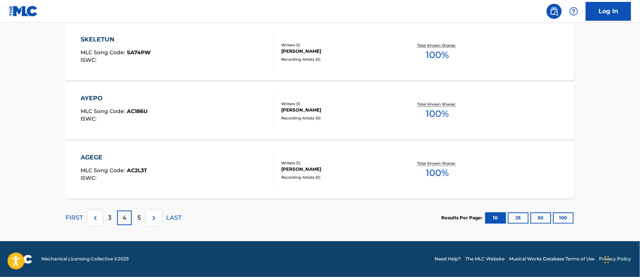
click at [111, 216] on div "3" at bounding box center [109, 217] width 15 height 15
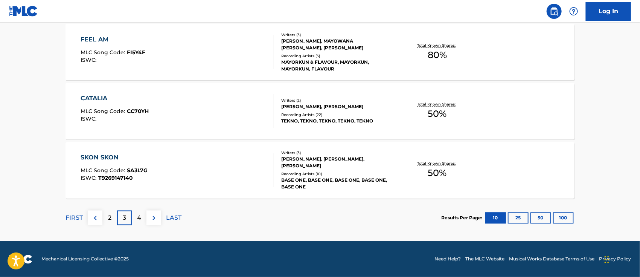
click at [111, 216] on p "2" at bounding box center [109, 217] width 3 height 9
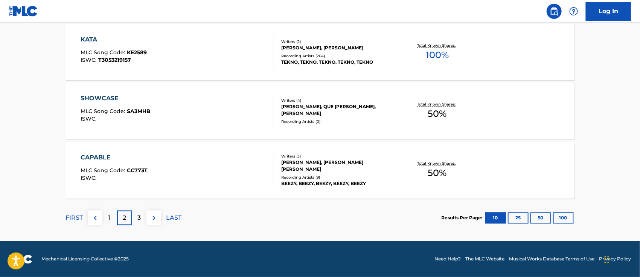
click at [110, 215] on p "1" at bounding box center [110, 217] width 2 height 9
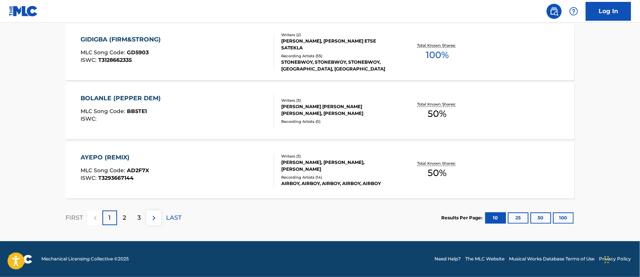
click at [173, 215] on p "LAST" at bounding box center [173, 217] width 15 height 9
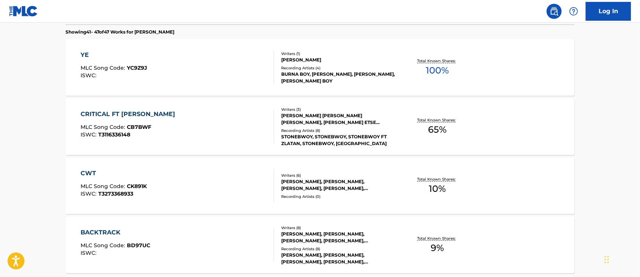
scroll to position [215, 0]
click at [132, 112] on div "CRITICAL FT [PERSON_NAME]" at bounding box center [130, 114] width 98 height 9
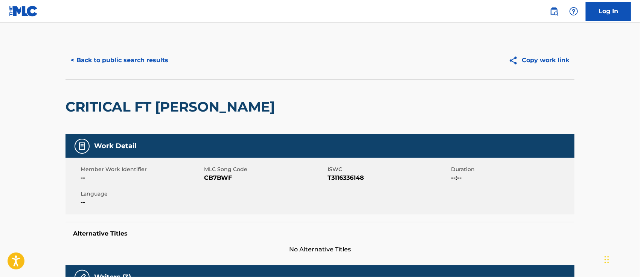
click at [533, 58] on button "Copy work link" at bounding box center [538, 60] width 71 height 19
